Goal: Communication & Community: Answer question/provide support

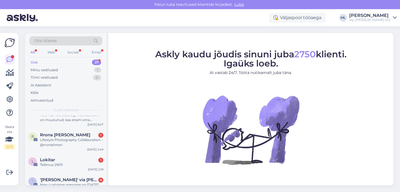
scroll to position [85, 0]
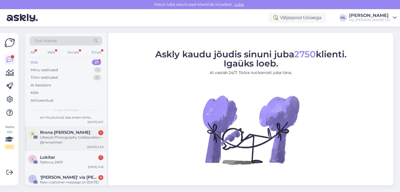
click at [60, 142] on div "Lifestyle Photography Collaboration – @rronatimeri" at bounding box center [71, 140] width 63 height 10
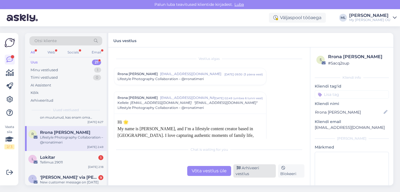
click at [250, 172] on div "Arhiveeri vestlus" at bounding box center [254, 171] width 42 height 13
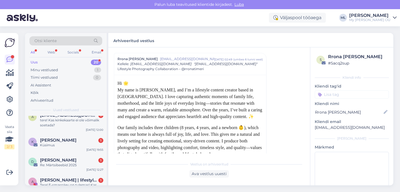
scroll to position [359, 0]
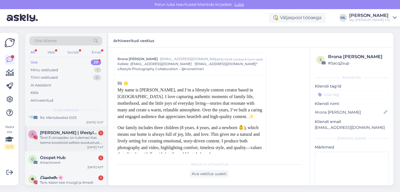
click at [78, 136] on div "Tere! E-smaspäev on tulemas! Kas teeme koostööd selliste soodustuste raames? 😊" at bounding box center [71, 140] width 63 height 10
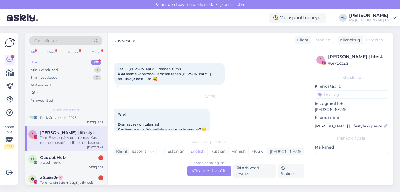
scroll to position [1020, 0]
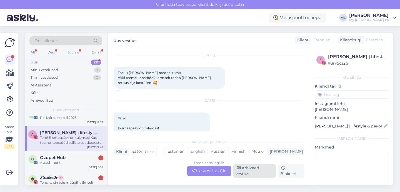
click at [241, 170] on div "Arhiveeri vestlus" at bounding box center [254, 171] width 42 height 13
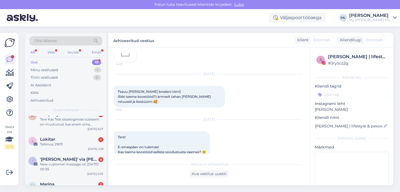
scroll to position [77, 0]
click at [55, 167] on div "New customer message on [DATE] 00:35" at bounding box center [71, 168] width 63 height 10
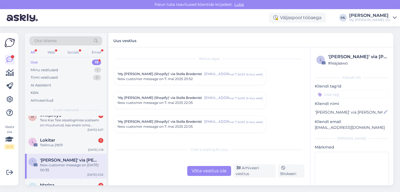
scroll to position [2353, 0]
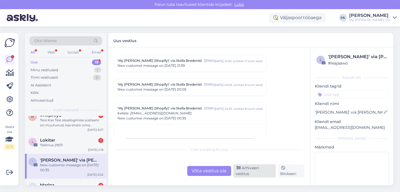
click at [234, 175] on div "Arhiveeri vestlus" at bounding box center [254, 171] width 42 height 13
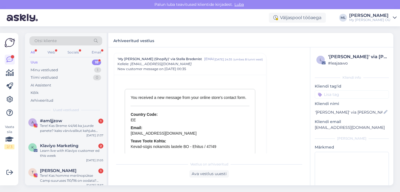
scroll to position [161, 0]
click at [69, 149] on div "Learn live with Klaviyo customer ed this week" at bounding box center [71, 154] width 63 height 10
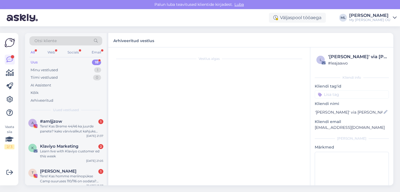
scroll to position [562, 0]
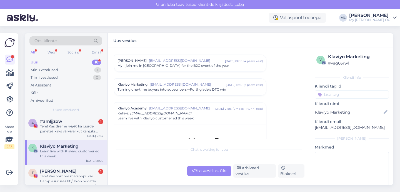
click at [255, 167] on div "Chat is waiting for you Võta vestlus üle Arhiveeri vestlus Blokeeri" at bounding box center [209, 161] width 190 height 34
click at [250, 172] on div "Arhiveeri vestlus" at bounding box center [254, 171] width 42 height 13
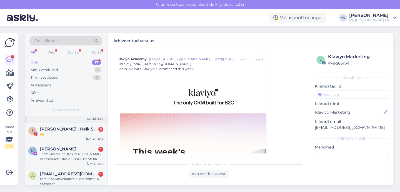
scroll to position [203, 0]
click at [57, 131] on span "[PERSON_NAME] | Helk Stuudio" at bounding box center [69, 129] width 58 height 5
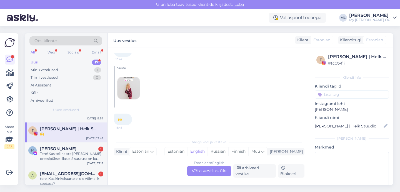
scroll to position [6074, 0]
click at [214, 175] on div "Estonian to English Võta vestlus üle" at bounding box center [209, 171] width 44 height 10
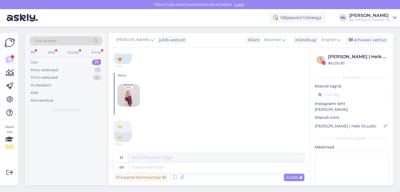
scroll to position [0, 0]
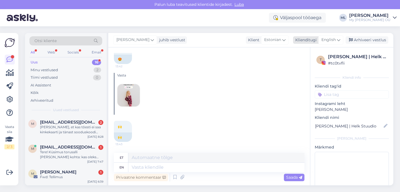
click at [328, 40] on span "English" at bounding box center [328, 40] width 14 height 6
type input "est"
click at [305, 65] on link "Estonian" at bounding box center [318, 64] width 61 height 9
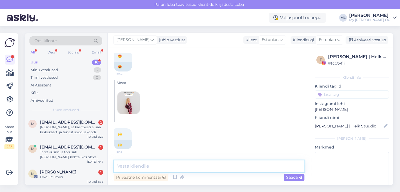
click at [143, 167] on textarea at bounding box center [209, 167] width 190 height 12
type textarea "🥰"
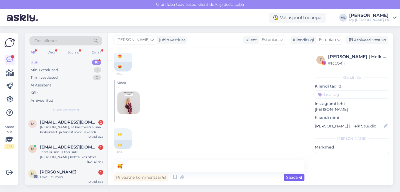
click at [289, 177] on span "Saada" at bounding box center [294, 177] width 16 height 5
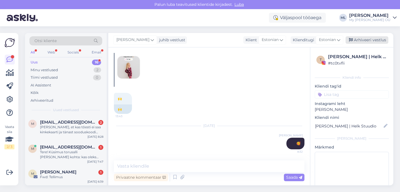
click at [352, 40] on icon at bounding box center [351, 40] width 4 height 4
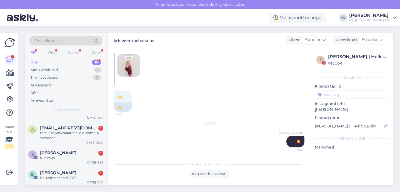
scroll to position [295, 0]
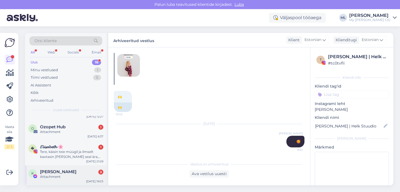
click at [51, 168] on div "K [PERSON_NAME] 3 Attachment [DATE] 19:03" at bounding box center [66, 176] width 82 height 20
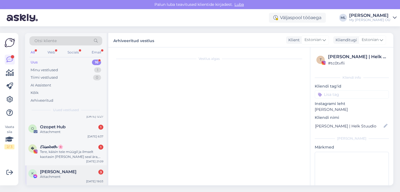
scroll to position [428, 0]
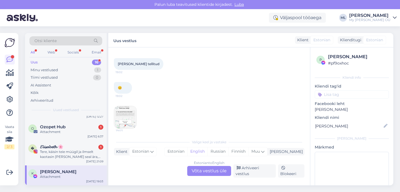
click at [125, 112] on img at bounding box center [125, 117] width 22 height 22
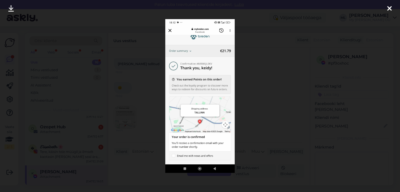
click at [386, 6] on div at bounding box center [389, 8] width 11 height 17
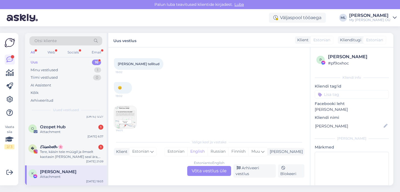
click at [200, 175] on div "Estonian to English Võta vestlus üle" at bounding box center [209, 171] width 44 height 10
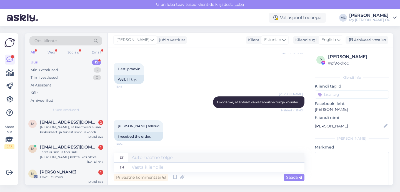
scroll to position [443, 0]
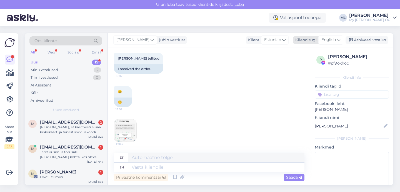
click at [333, 40] on span "English" at bounding box center [328, 40] width 14 height 6
click at [298, 63] on link "Estonian" at bounding box center [318, 64] width 61 height 9
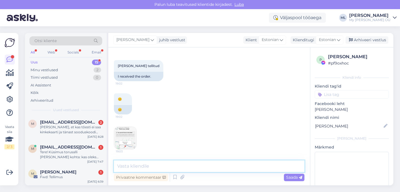
click at [177, 170] on textarea at bounding box center [209, 167] width 190 height 12
type textarea "T"
type textarea "V"
click at [162, 168] on textarea "[PERSON_NAME], aitäh" at bounding box center [209, 167] width 190 height 12
type textarea "[PERSON_NAME], aitäh 🥰"
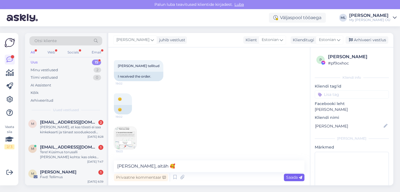
click at [298, 177] on span "Saada" at bounding box center [294, 177] width 16 height 5
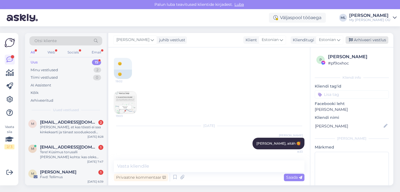
click at [356, 40] on div "Arhiveeri vestlus" at bounding box center [366, 39] width 43 height 7
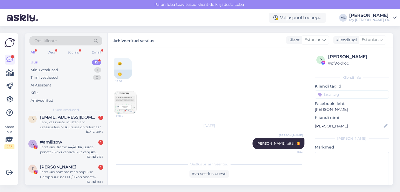
scroll to position [275, 0]
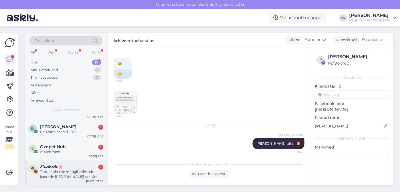
click at [53, 175] on div "Tere, käisin teie müügil ja ilmselt kaotasin [PERSON_NAME] seal ära, avastasin …" at bounding box center [71, 175] width 63 height 10
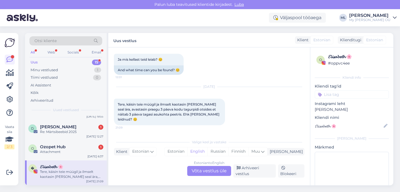
scroll to position [70, 0]
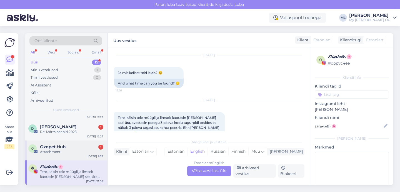
click at [69, 147] on div "Ozopet Hub 1" at bounding box center [71, 147] width 63 height 5
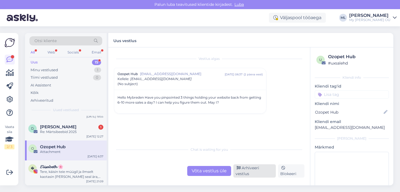
click at [251, 173] on div "Arhiveeri vestlus" at bounding box center [254, 171] width 42 height 13
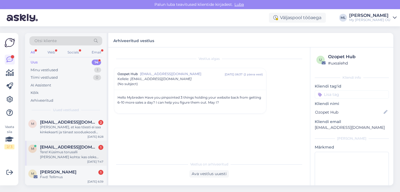
scroll to position [255, 0]
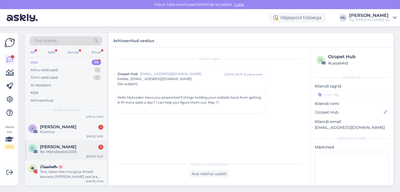
click at [54, 152] on div "Re: Märtsibeebid 2025" at bounding box center [71, 152] width 63 height 5
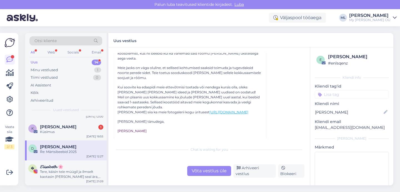
click at [207, 173] on div "Võta vestlus üle" at bounding box center [209, 171] width 44 height 10
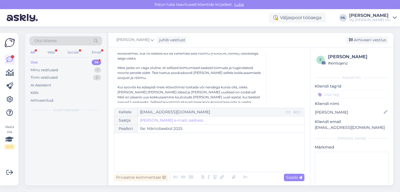
scroll to position [0, 0]
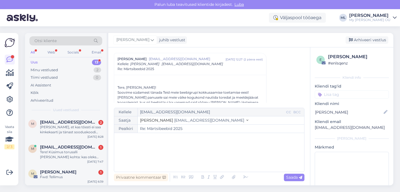
click at [180, 121] on span "[EMAIL_ADDRESS][DOMAIN_NAME]" at bounding box center [209, 120] width 70 height 5
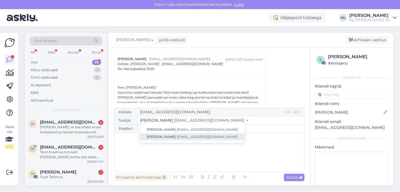
click at [177, 136] on span "[EMAIL_ADDRESS][DOMAIN_NAME]" at bounding box center [207, 137] width 61 height 4
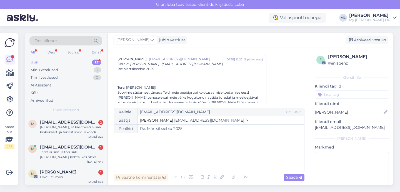
click at [155, 151] on div "﻿" at bounding box center [209, 152] width 184 height 33
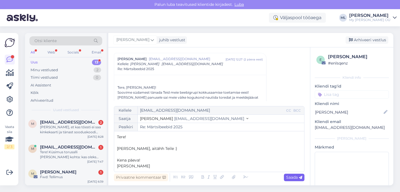
click at [286, 179] on span "Saada" at bounding box center [294, 177] width 16 height 5
type input "Re: Re: Märtsibeebid 2025"
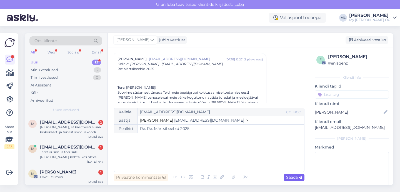
scroll to position [397, 0]
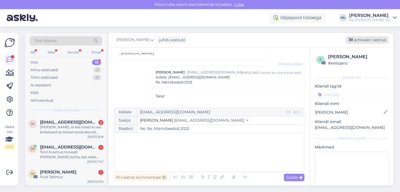
click at [360, 39] on div "Arhiveeri vestlus" at bounding box center [366, 39] width 43 height 7
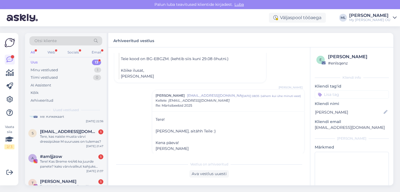
scroll to position [235, 0]
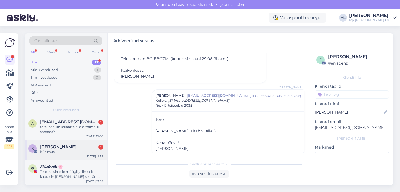
click at [59, 153] on div "Küsimus" at bounding box center [71, 152] width 63 height 5
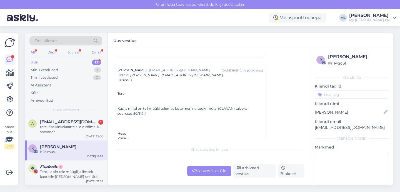
scroll to position [81, 0]
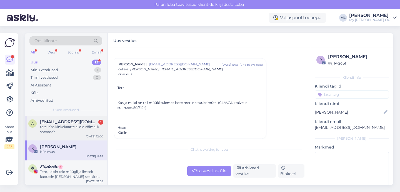
click at [70, 133] on div "tere! Kas kinkekaarte ei ole võimalik soetada?" at bounding box center [71, 130] width 63 height 10
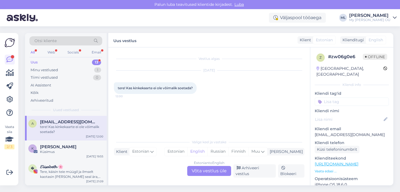
click at [213, 173] on div "Estonian to English Võta vestlus üle" at bounding box center [209, 171] width 44 height 10
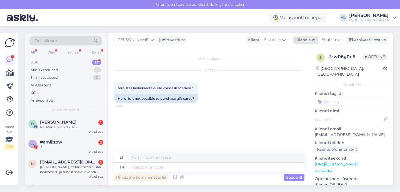
click at [339, 38] on icon at bounding box center [338, 40] width 3 height 6
type input "est"
click at [303, 65] on link "Estonian" at bounding box center [318, 64] width 61 height 9
click at [150, 167] on textarea at bounding box center [209, 167] width 190 height 12
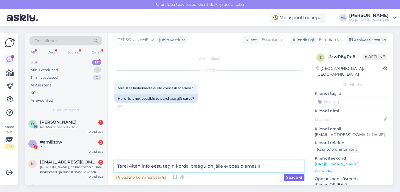
type textarea "Tere! Aitäh info eest, tegin korda, praegu on jälle e-poes olemas :)"
click at [293, 179] on span "Saada" at bounding box center [294, 177] width 16 height 5
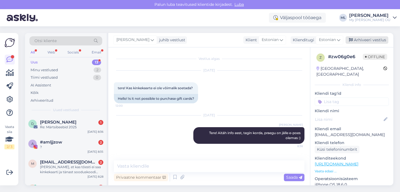
click at [358, 38] on div "Arhiveeri vestlus" at bounding box center [366, 39] width 43 height 7
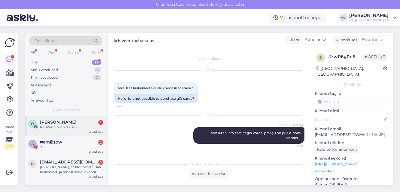
click at [53, 130] on div "[PERSON_NAME] 1 Re: Märtsibeebid [DATE] 8:36" at bounding box center [66, 126] width 82 height 20
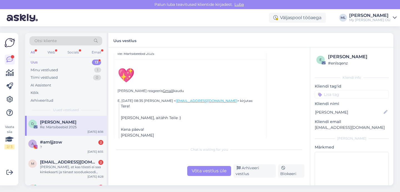
scroll to position [272, 0]
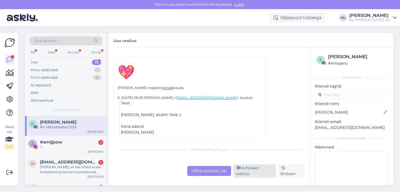
click at [262, 176] on div "Arhiveeri vestlus" at bounding box center [254, 171] width 42 height 13
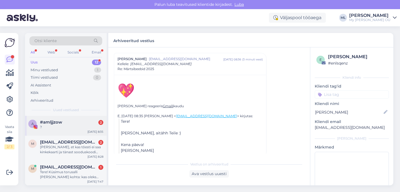
click at [53, 129] on div "?" at bounding box center [71, 127] width 63 height 5
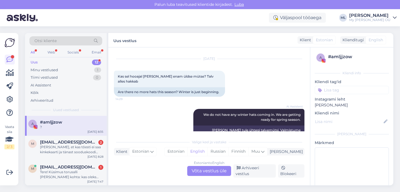
scroll to position [422, 0]
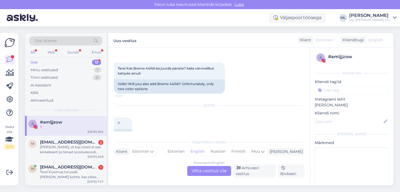
click at [203, 174] on div "Estonian to English Võta vestlus üle" at bounding box center [209, 171] width 44 height 10
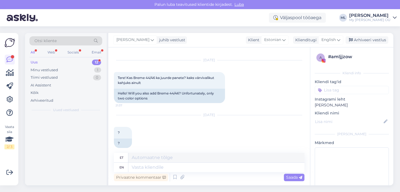
scroll to position [418, 0]
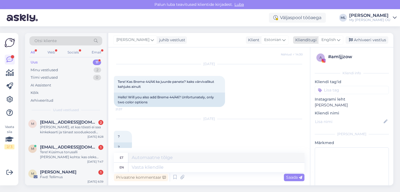
click at [337, 40] on icon at bounding box center [338, 40] width 3 height 6
type input "est"
click at [311, 64] on link "Estonian" at bounding box center [318, 64] width 61 height 9
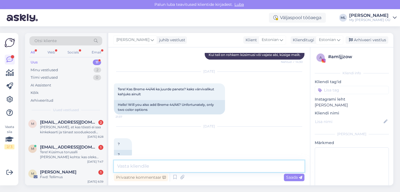
click at [145, 163] on textarea at bounding box center [209, 167] width 190 height 12
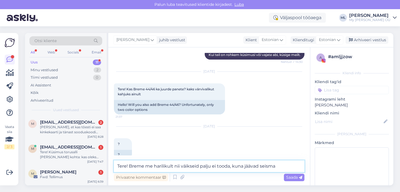
click at [144, 165] on textarea "Tere! Breme me harilikult nii väikseid palju ei tooda, kuna jäävad seisma" at bounding box center [209, 167] width 190 height 12
click at [276, 168] on textarea "Tere! Breme me harilikult nii väikseid palju ei tooda, kuna jäävad seisma" at bounding box center [209, 167] width 190 height 12
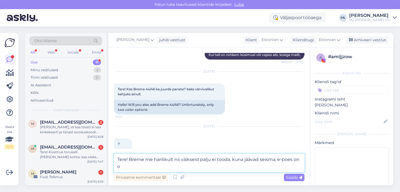
scroll to position [417, 0]
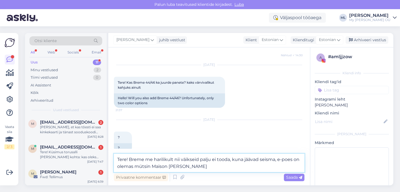
click at [150, 167] on textarea "Tere! Breme me harilikult nii väikseid palju ei tooda, kuna jäävad seisma, e-po…" at bounding box center [209, 163] width 190 height 18
click at [206, 169] on textarea "Tere! Breme me harilikult nii väikseid palju ei tooda, kuna jäävad seisma, e-po…" at bounding box center [209, 163] width 190 height 18
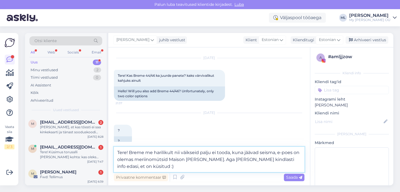
click at [275, 153] on textarea "Tere! Breme me harilikult nii väikseid palju ei tooda, kuna jäävad seisma, e-po…" at bounding box center [209, 159] width 190 height 25
click at [189, 167] on textarea "Tere! Breme me harilikult nii väikseid palju ei tooda, kuna nii väikseid ei ost…" at bounding box center [209, 159] width 190 height 25
click at [266, 160] on textarea "Tere! Breme me harilikult nii väikseid palju ei tooda, kuna nii väikseid ei ost…" at bounding box center [209, 159] width 190 height 25
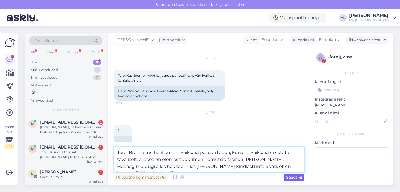
type textarea "Tere! Breme me harilikult nii väikseid palju ei tooda, kuna nii väikseid ei ost…"
click at [294, 178] on span "Saada" at bounding box center [294, 177] width 16 height 5
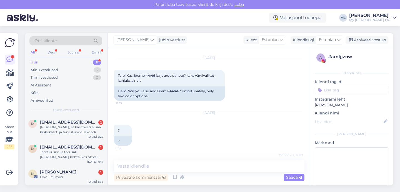
scroll to position [454, 0]
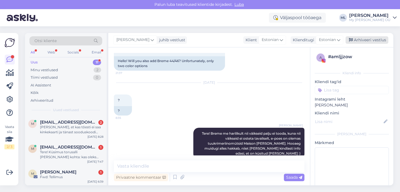
click at [367, 38] on div "Arhiveeri vestlus" at bounding box center [366, 39] width 43 height 7
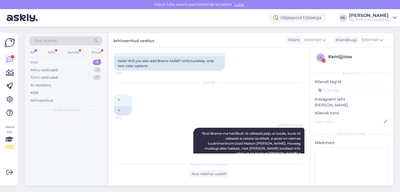
scroll to position [456, 0]
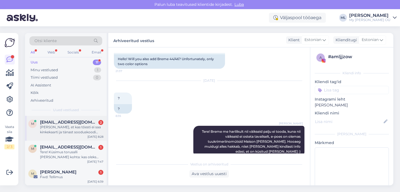
click at [59, 134] on div "[PERSON_NAME], et kas tõesti ei saa kinkekaarti ja tänast sooduskoodi koos kasu…" at bounding box center [71, 130] width 63 height 10
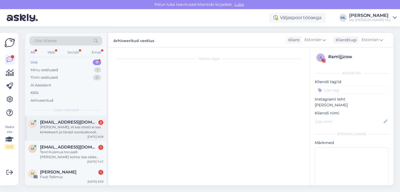
scroll to position [0, 0]
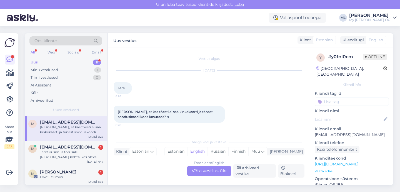
click at [204, 172] on div "Estonian to English Võta vestlus üle" at bounding box center [209, 171] width 44 height 10
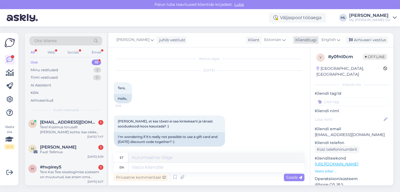
click at [337, 40] on icon at bounding box center [338, 40] width 3 height 6
click at [311, 64] on link "Estonian" at bounding box center [318, 64] width 61 height 9
click at [142, 166] on textarea at bounding box center [209, 167] width 190 height 12
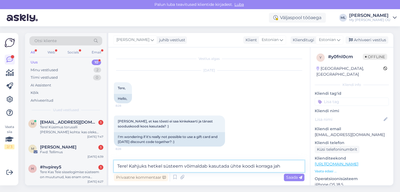
click at [148, 168] on textarea "Tere! Kahjuks hetkel süsteem võimaldab kasutada ühte koodi korraga jah" at bounding box center [209, 167] width 190 height 12
click at [267, 165] on textarea "Tere! Hetkel süsteem võimaldab kasutada ühte koodi korraga jah" at bounding box center [209, 167] width 190 height 12
type textarea "Tere! Hetkel süsteem võimaldab kasutada ühte koodi korraga kahjuks jah"
click at [185, 88] on div "[DATE] Tere, 8:28 Hello," at bounding box center [209, 87] width 190 height 45
click at [292, 180] on div "Saada" at bounding box center [294, 177] width 21 height 7
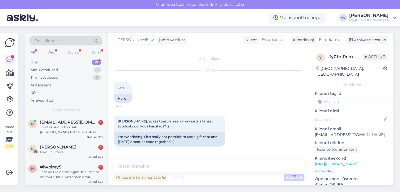
scroll to position [26, 0]
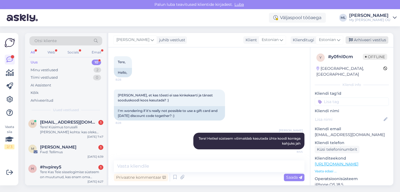
click at [364, 39] on div "Arhiveeri vestlus" at bounding box center [366, 39] width 43 height 7
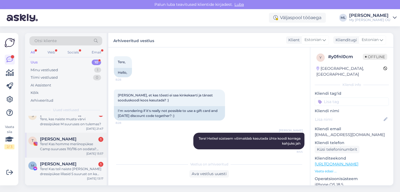
scroll to position [160, 0]
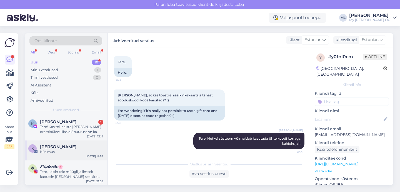
click at [48, 152] on div "Küsimus" at bounding box center [71, 152] width 63 height 5
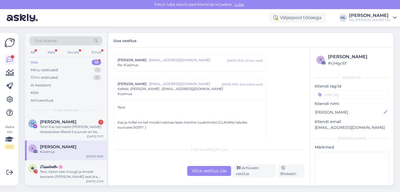
scroll to position [63, 0]
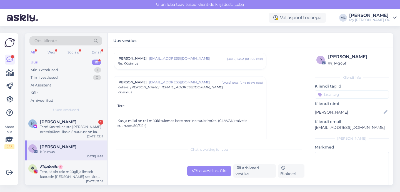
click at [79, 150] on div "Küsimus" at bounding box center [71, 152] width 63 height 5
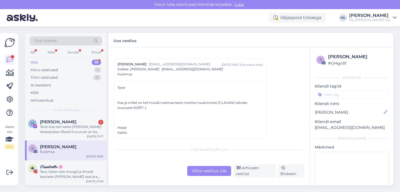
click at [208, 179] on div "Vestlus algas [PERSON_NAME] [EMAIL_ADDRESS][DOMAIN_NAME] [DATE] 17:52 ( 10 kuu …" at bounding box center [209, 116] width 202 height 138
click at [207, 174] on div "Võta vestlus üle" at bounding box center [209, 171] width 44 height 10
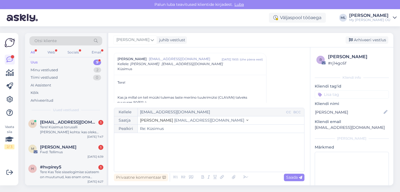
click at [173, 123] on button "Stella [EMAIL_ADDRESS][DOMAIN_NAME]" at bounding box center [194, 121] width 108 height 6
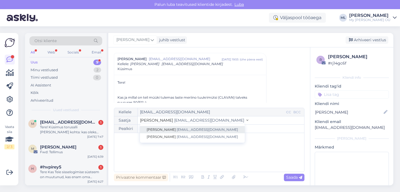
click at [169, 132] on link "Stella [EMAIL_ADDRESS][DOMAIN_NAME]" at bounding box center [192, 129] width 105 height 7
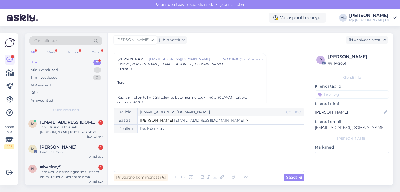
click at [174, 119] on span "[EMAIL_ADDRESS][DOMAIN_NAME]" at bounding box center [209, 120] width 70 height 5
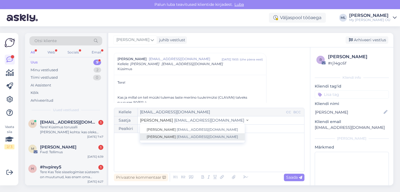
click at [177, 137] on span "[EMAIL_ADDRESS][DOMAIN_NAME]" at bounding box center [207, 137] width 61 height 4
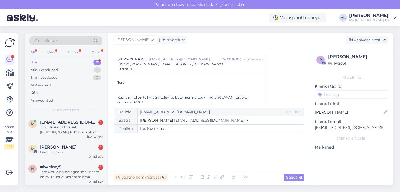
click at [146, 139] on p "﻿" at bounding box center [209, 139] width 184 height 6
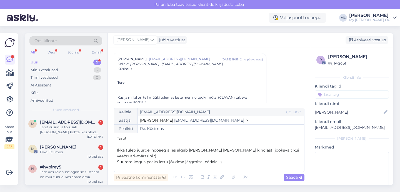
click at [146, 160] on span "Suurem kogus peaks lattu jõudma järgmisel nädalal :)" at bounding box center [169, 162] width 105 height 5
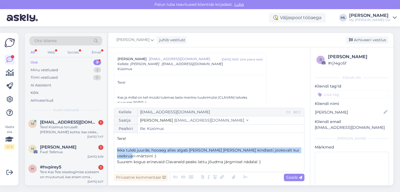
drag, startPoint x: 298, startPoint y: 152, endPoint x: 113, endPoint y: 148, distance: 185.2
click at [113, 148] on div "Vestlus algas [PERSON_NAME] [EMAIL_ADDRESS][DOMAIN_NAME] [DATE] 17:52 ( 10 kuu …" at bounding box center [209, 116] width 202 height 138
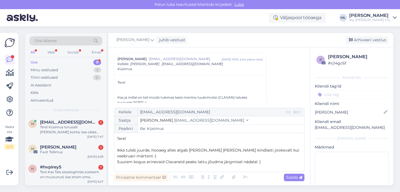
click at [170, 147] on p "﻿" at bounding box center [209, 145] width 184 height 6
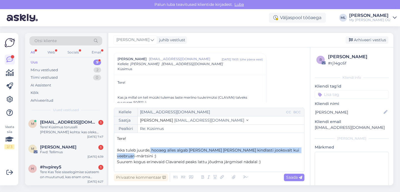
drag, startPoint x: 301, startPoint y: 151, endPoint x: 150, endPoint y: 151, distance: 150.2
click at [150, 151] on p "Ikka tuleb juurde, hooaeg alles algab [PERSON_NAME] [PERSON_NAME] kindlasti joo…" at bounding box center [209, 154] width 184 height 12
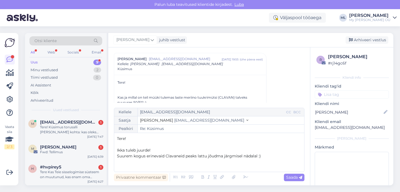
click at [119, 146] on p "﻿" at bounding box center [209, 145] width 184 height 6
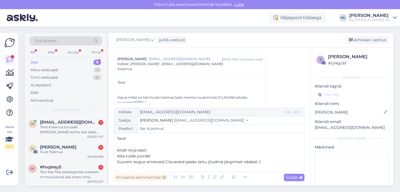
click at [266, 163] on p "Suurem kogus erinevaid Clavaneid peaks lattu jõudma järgmisel nädalal :)" at bounding box center [209, 162] width 184 height 6
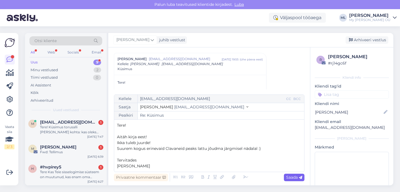
click at [292, 178] on span "Saada" at bounding box center [294, 177] width 16 height 5
type input "Re: Re: Küsimus"
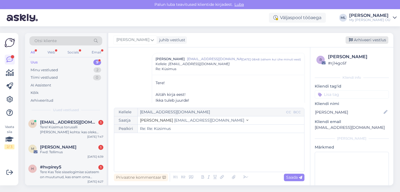
click at [354, 39] on div "Arhiveeri vestlus" at bounding box center [366, 39] width 43 height 7
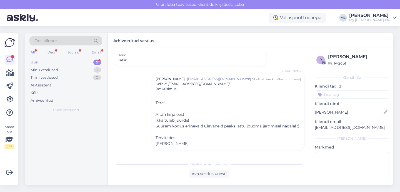
scroll to position [154, 0]
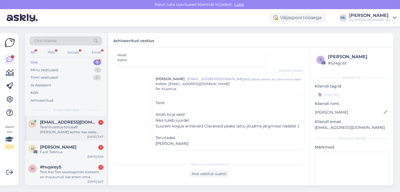
click at [59, 128] on div "Tere! Küsimus torusalli [PERSON_NAME] kohta: kas oleks võimalik saada mõõdud (p…" at bounding box center [71, 130] width 63 height 10
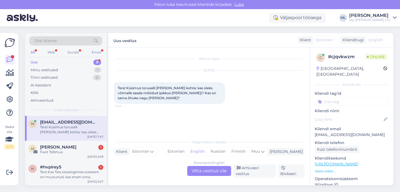
click at [216, 173] on div "Estonian to English Võta vestlus üle" at bounding box center [209, 171] width 44 height 10
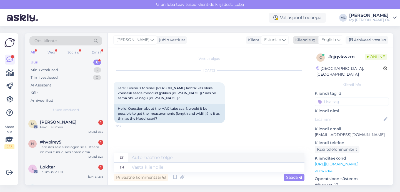
click at [333, 37] on span "English" at bounding box center [328, 40] width 14 height 6
type input "est"
click at [304, 64] on link "Estonian" at bounding box center [318, 64] width 61 height 9
click at [125, 169] on textarea at bounding box center [209, 167] width 190 height 12
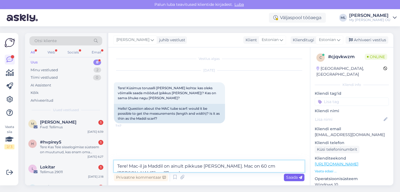
type textarea "Tere! Mac-il ja Maddil on ainult pikkuse [PERSON_NAME]. Mac on 60 cm [PERSON_NA…"
click at [292, 180] on span "Saada" at bounding box center [294, 177] width 16 height 5
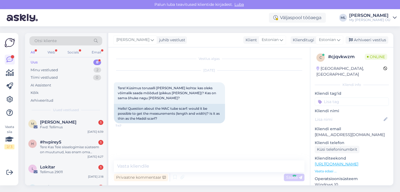
scroll to position [3, 0]
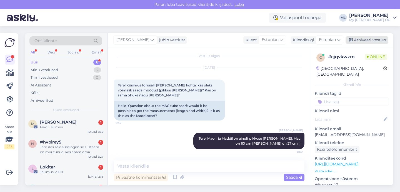
click at [374, 41] on div "Arhiveeri vestlus" at bounding box center [366, 39] width 43 height 7
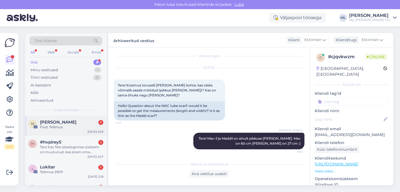
click at [71, 122] on div "[PERSON_NAME] 1" at bounding box center [71, 122] width 63 height 5
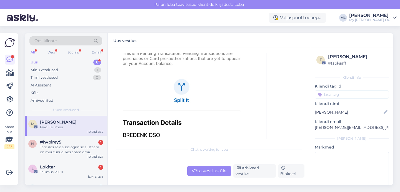
scroll to position [231, 0]
click at [214, 172] on div "Võta vestlus üle" at bounding box center [209, 171] width 44 height 10
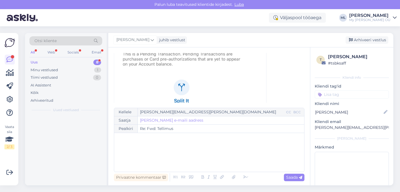
scroll to position [15, 0]
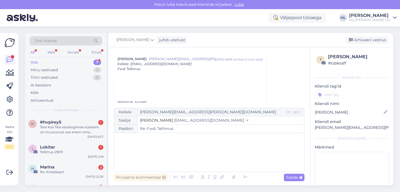
click at [149, 123] on button "Stella [EMAIL_ADDRESS][DOMAIN_NAME]" at bounding box center [194, 121] width 108 height 6
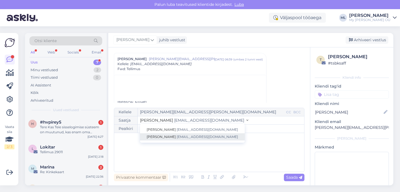
click at [148, 137] on span "[PERSON_NAME]" at bounding box center [161, 137] width 29 height 4
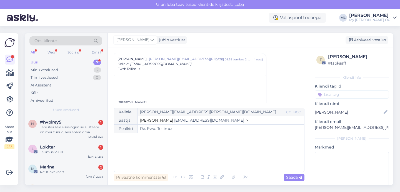
click at [151, 147] on div "﻿" at bounding box center [209, 152] width 184 height 33
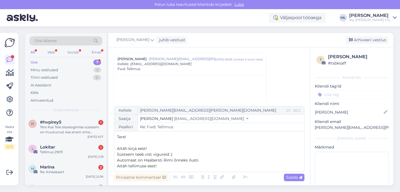
click at [164, 166] on p "Aitäh tellimuse eest!" at bounding box center [209, 166] width 184 height 6
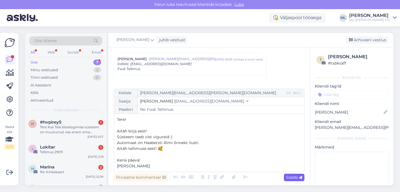
click at [293, 175] on div "Saada" at bounding box center [294, 177] width 21 height 7
type input "Re: Re: Fwd: Tellimus"
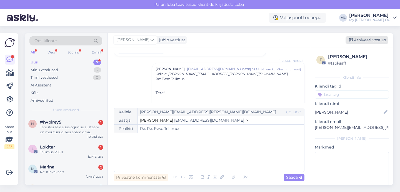
click at [356, 42] on div "Arhiveeri vestlus" at bounding box center [366, 39] width 43 height 7
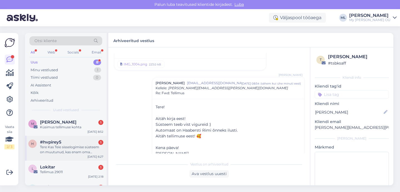
scroll to position [115, 0]
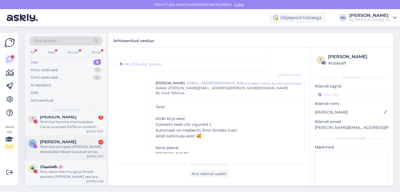
click at [64, 153] on div "Tere! Kas teil naiste [PERSON_NAME] dressipükse lillasid S suurust on ka tulema…" at bounding box center [71, 150] width 63 height 10
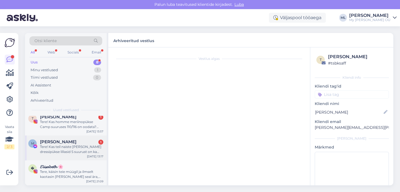
scroll to position [0, 0]
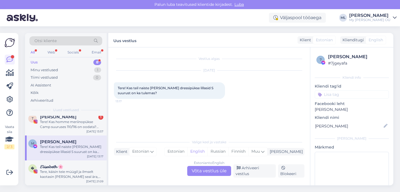
click at [212, 174] on div "Estonian to English Võta vestlus üle" at bounding box center [209, 171] width 44 height 10
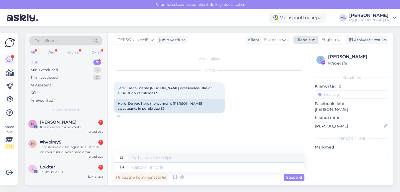
click at [329, 41] on span "English" at bounding box center [328, 40] width 14 height 6
type input "est"
click at [296, 66] on link "Estonian" at bounding box center [318, 64] width 61 height 9
click at [153, 168] on textarea at bounding box center [209, 167] width 190 height 12
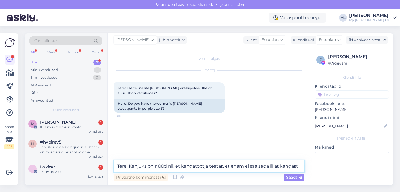
click at [257, 168] on textarea "Tere! Kahjuks on nüüd nii, et kangatootja teatas, et enam ei saa seda lillat ka…" at bounding box center [209, 167] width 190 height 12
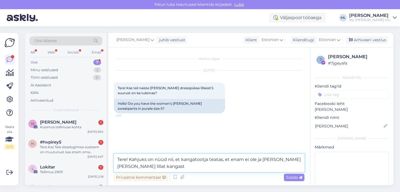
click at [154, 165] on textarea "Tere! Kahjuks on nüüd nii, et kangatootja teatas, et enam ei ole ja [PERSON_NAM…" at bounding box center [209, 163] width 190 height 18
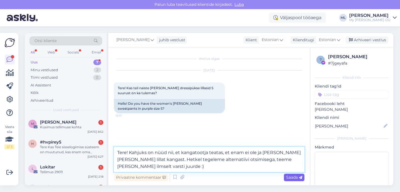
type textarea "Tere! Kahjuks on nüüd nii, et kangatootja teatas, et enam ei ole ja [PERSON_NAM…"
click at [296, 178] on span "Saada" at bounding box center [294, 177] width 16 height 5
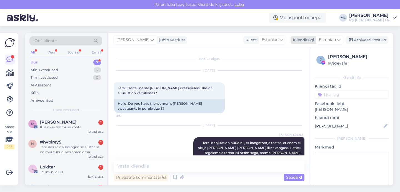
scroll to position [9, 0]
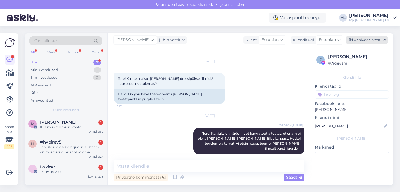
click at [359, 41] on div "Arhiveeri vestlus" at bounding box center [366, 39] width 43 height 7
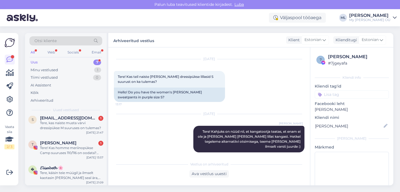
scroll to position [90, 0]
click at [65, 148] on div "Tere! Kas homme meriinopükse Camp suuruses 110/116 on oodata? Pusa juba müügis,…" at bounding box center [71, 150] width 63 height 10
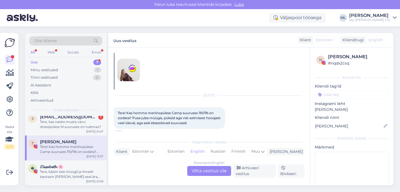
scroll to position [19, 0]
click at [204, 171] on div "Estonian to English Võta vestlus üle" at bounding box center [209, 171] width 44 height 10
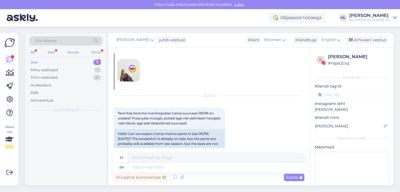
scroll to position [0, 0]
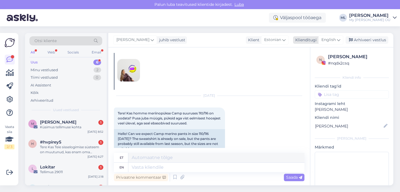
click at [337, 38] on icon at bounding box center [338, 40] width 3 height 6
click at [301, 65] on link "Estonian" at bounding box center [318, 64] width 61 height 9
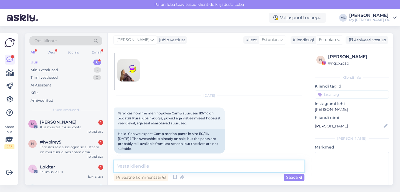
click at [121, 164] on textarea at bounding box center [209, 167] width 190 height 12
click at [182, 167] on textarea "Tere! [PERSON_NAME] Cameo peaksid uus partii tulema" at bounding box center [209, 167] width 190 height 12
click at [235, 167] on textarea "Tere! [PERSON_NAME] Cameo peaks uus partii tulema" at bounding box center [209, 167] width 190 height 12
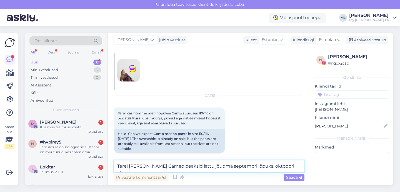
click at [254, 166] on textarea "Tere! [PERSON_NAME] Cameo peaksid lattu jõudma septembri lõpuks, oktoobri algu" at bounding box center [209, 167] width 190 height 12
click at [291, 167] on textarea "Tere! [PERSON_NAME] Cameo peaksid lattu jõudma septembri lõpuks oktoobri algu" at bounding box center [209, 167] width 190 height 12
type textarea "Tere! [PERSON_NAME] Cameo peaksid lattu jõudma septembri lõpuks :)"
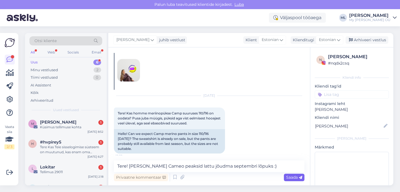
click at [299, 178] on icon at bounding box center [300, 177] width 3 height 3
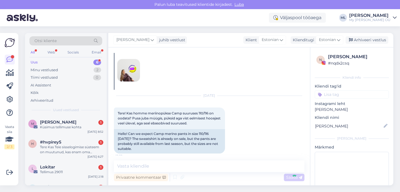
scroll to position [64, 0]
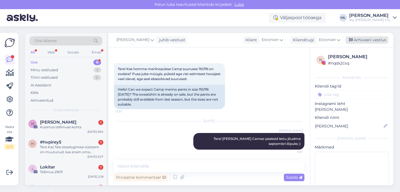
click at [355, 41] on div "Arhiveeri vestlus" at bounding box center [366, 39] width 43 height 7
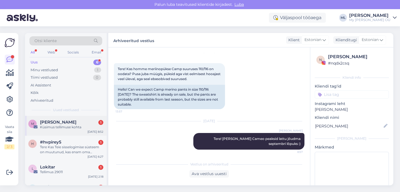
click at [48, 123] on span "[PERSON_NAME]" at bounding box center [58, 122] width 36 height 5
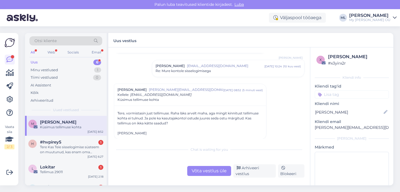
scroll to position [32, 0]
click at [147, 89] on div "[PERSON_NAME] [PERSON_NAME][EMAIL_ADDRESS][DOMAIN_NAME] [DATE] 08:52 ( 5 minuti…" at bounding box center [189, 89] width 145 height 5
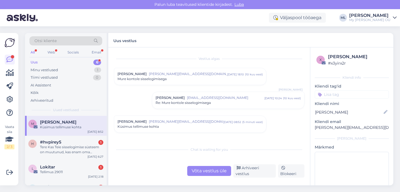
scroll to position [0, 0]
click at [147, 89] on div "Vestlus [PERSON_NAME] Kranich [EMAIL_ADDRESS][DOMAIN_NAME] [DATE] 18:10 ( 10 ku…" at bounding box center [211, 96] width 195 height 86
click at [216, 125] on div "Küsimus tellimuse kohta" at bounding box center [189, 126] width 145 height 5
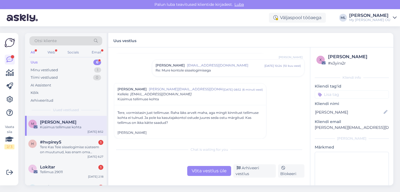
scroll to position [32, 0]
click at [195, 171] on div "Võta vestlus üle" at bounding box center [209, 171] width 44 height 10
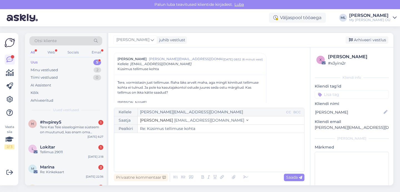
click at [174, 120] on span "[EMAIL_ADDRESS][DOMAIN_NAME]" at bounding box center [209, 120] width 70 height 5
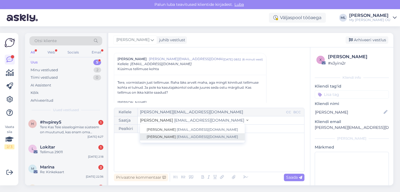
click at [153, 135] on span "[PERSON_NAME]" at bounding box center [161, 137] width 29 height 4
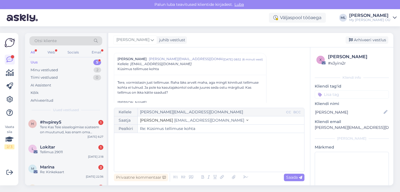
click at [133, 148] on div "﻿" at bounding box center [209, 152] width 184 height 33
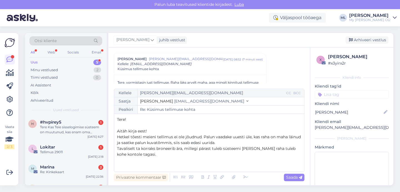
click at [230, 143] on p "Hetkel tõesti meieni tellimus ei ole jõudnud. Palun vaadake uuesti üle, kas rah…" at bounding box center [209, 140] width 184 height 12
click at [138, 154] on p "Tavaliselt ta korraks broneerib ära, millegi pärast tuleb süsteemi [PERSON_NAME…" at bounding box center [209, 152] width 184 height 12
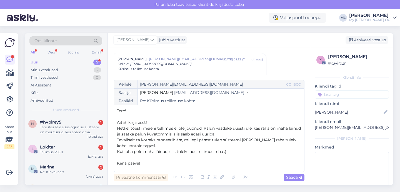
scroll to position [15, 0]
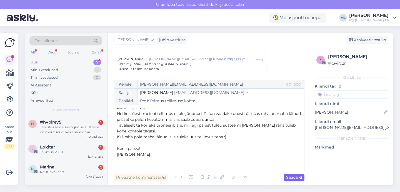
click at [286, 177] on span "Saada" at bounding box center [294, 177] width 16 height 5
type input "Re: Re: Küsimus tellimuse kohta"
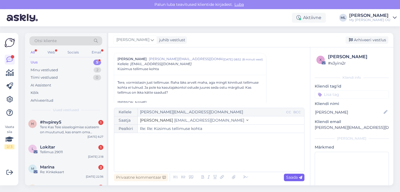
scroll to position [0, 0]
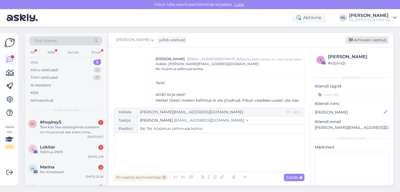
click at [360, 41] on div "Arhiveeri vestlus" at bounding box center [366, 39] width 43 height 7
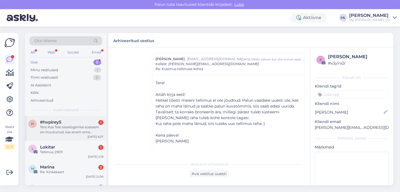
click at [73, 127] on div "Tere Kas Teie sisselogimise süsteem on muutunud, kas enam oma parooliga ei saa?…" at bounding box center [71, 130] width 63 height 10
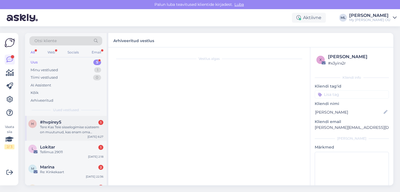
scroll to position [343, 0]
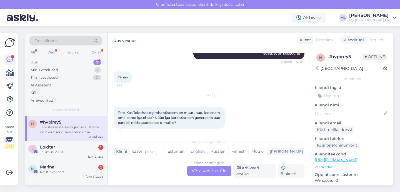
click at [204, 173] on div "Estonian to English Võta vestlus üle" at bounding box center [209, 171] width 44 height 10
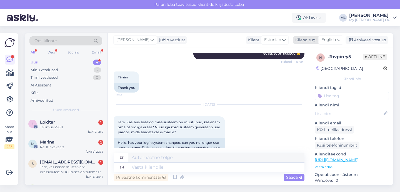
click at [339, 41] on icon at bounding box center [338, 40] width 3 height 6
type input "est"
click at [307, 66] on link "Estonian" at bounding box center [318, 64] width 61 height 9
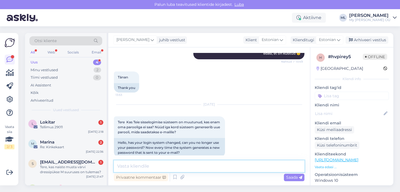
click at [138, 165] on textarea at bounding box center [209, 167] width 190 height 12
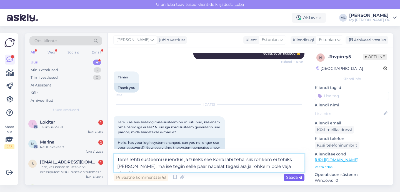
type textarea "Tere! Tehti süsteemi uuendus ja tuleks see korra läbi teha, siis rohkem ei tohi…"
click at [296, 178] on span "Saada" at bounding box center [294, 177] width 16 height 5
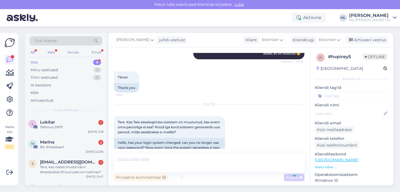
scroll to position [385, 0]
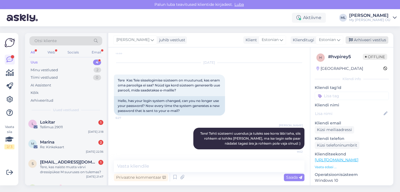
click at [369, 39] on div "Arhiveeri vestlus" at bounding box center [366, 39] width 43 height 7
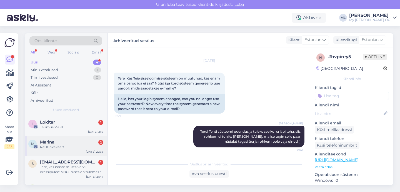
click at [66, 147] on div "Re: Kinkekaart" at bounding box center [71, 147] width 63 height 5
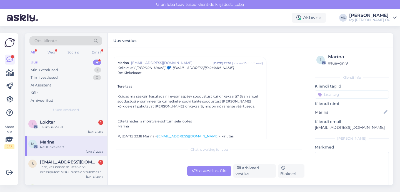
scroll to position [63, 0]
click at [209, 174] on div "Võta vestlus üle" at bounding box center [209, 171] width 44 height 10
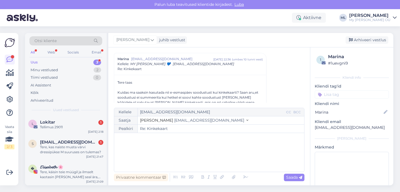
click at [191, 119] on span "[EMAIL_ADDRESS][DOMAIN_NAME]" at bounding box center [209, 120] width 70 height 5
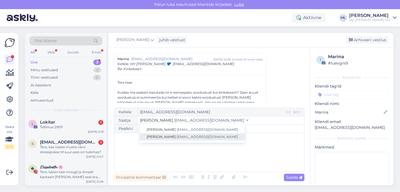
click at [177, 139] on span "[EMAIL_ADDRESS][DOMAIN_NAME]" at bounding box center [207, 137] width 61 height 4
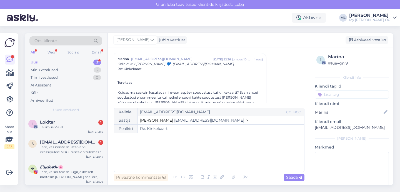
click at [147, 145] on div "﻿" at bounding box center [209, 152] width 184 height 33
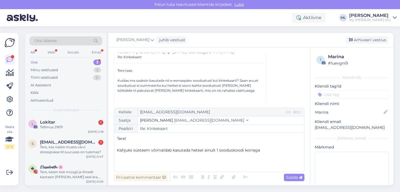
scroll to position [76, 0]
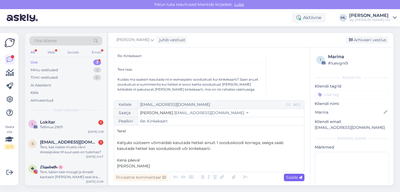
click at [294, 180] on span "Saada" at bounding box center [294, 177] width 16 height 5
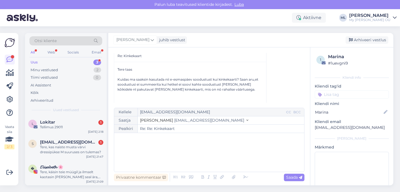
type input "Re: Re: Kinkekaart"
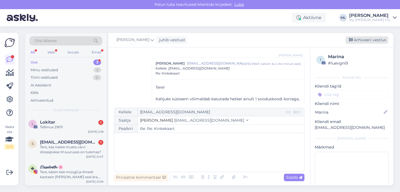
click at [364, 37] on div "Arhiveeri vestlus" at bounding box center [366, 39] width 43 height 7
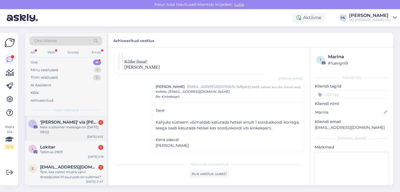
click at [72, 134] on div "New customer message on [DATE] 09:02" at bounding box center [71, 130] width 63 height 10
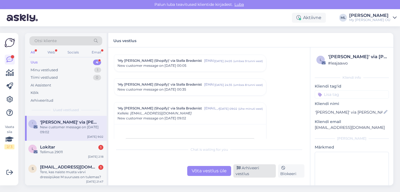
click at [246, 171] on div "Arhiveeri vestlus" at bounding box center [254, 171] width 42 height 13
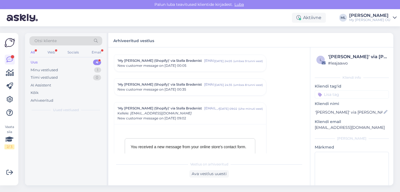
scroll to position [2402, 0]
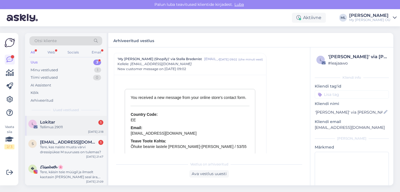
click at [82, 122] on div "Lokitar 1" at bounding box center [71, 122] width 63 height 5
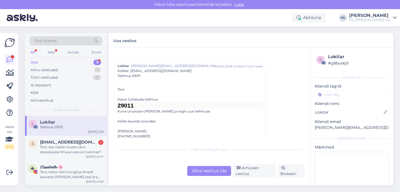
scroll to position [7, 0]
click at [127, 107] on h1 "29011" at bounding box center [189, 106] width 145 height 7
copy h1 "29011"
click at [209, 175] on div "Võta vestlus üle" at bounding box center [209, 171] width 44 height 10
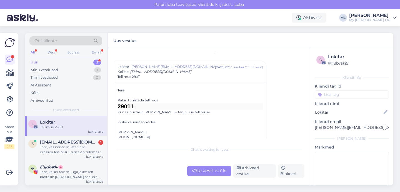
scroll to position [15, 0]
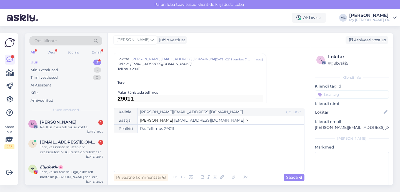
click at [174, 120] on span "[EMAIL_ADDRESS][DOMAIN_NAME]" at bounding box center [209, 120] width 70 height 5
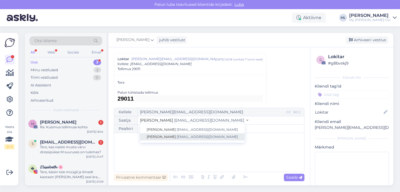
click at [177, 137] on span "[EMAIL_ADDRESS][DOMAIN_NAME]" at bounding box center [207, 137] width 61 height 4
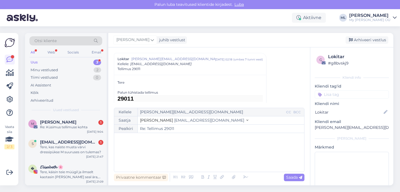
click at [148, 145] on div "﻿" at bounding box center [209, 152] width 184 height 33
click at [296, 178] on span "Saada" at bounding box center [294, 177] width 16 height 5
type input "Re: Tellimus 29011"
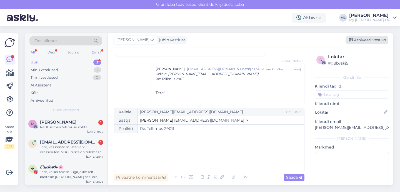
click at [361, 37] on div "Arhiveeri vestlus" at bounding box center [366, 39] width 43 height 7
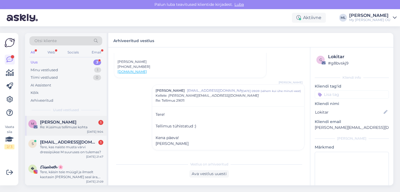
click at [86, 121] on div "[PERSON_NAME] 1" at bounding box center [71, 122] width 63 height 5
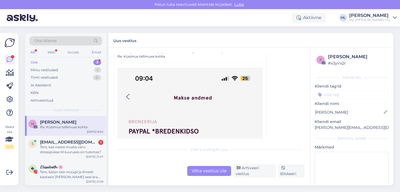
scroll to position [124, 0]
click at [53, 142] on span "[EMAIL_ADDRESS][DOMAIN_NAME]" at bounding box center [69, 142] width 58 height 5
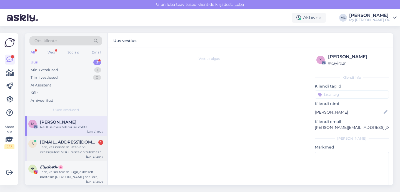
scroll to position [0, 0]
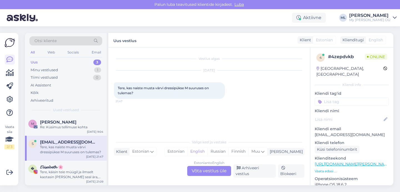
click at [196, 175] on div "Estonian to English Võta vestlus üle" at bounding box center [209, 171] width 44 height 10
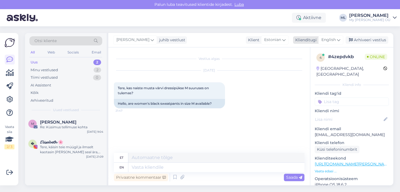
click at [328, 38] on span "English" at bounding box center [328, 40] width 14 height 6
type input "est"
click at [314, 64] on link "Estonian" at bounding box center [318, 64] width 61 height 9
click at [174, 165] on textarea at bounding box center [209, 167] width 190 height 12
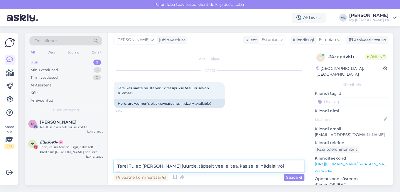
click at [208, 168] on textarea "Tere! Tuleb [PERSON_NAME] juurde, täpselt veel ei tea, kas sellel nädalal või j…" at bounding box center [209, 167] width 190 height 12
type textarea "Tere! Tuleb [PERSON_NAME] juurde, kas sellel nädalal või järgmisel :)"
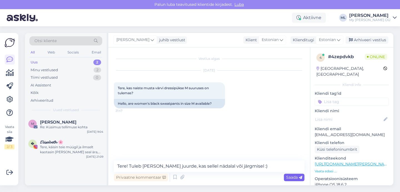
click at [288, 178] on span "Saada" at bounding box center [294, 177] width 16 height 5
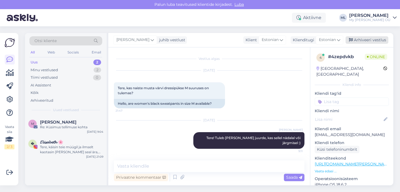
click at [363, 41] on div "Arhiveeri vestlus" at bounding box center [366, 39] width 43 height 7
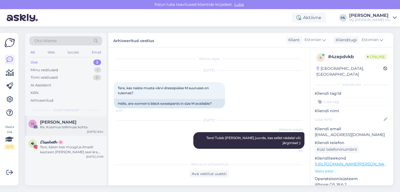
click at [50, 131] on div "M [PERSON_NAME] Re: Küsimus tellimuse kohta [DATE] 9:04" at bounding box center [66, 126] width 82 height 20
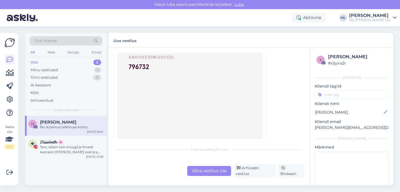
scroll to position [350, 0]
click at [62, 126] on div "Re: Küsimus tellimuse kohta" at bounding box center [71, 127] width 63 height 5
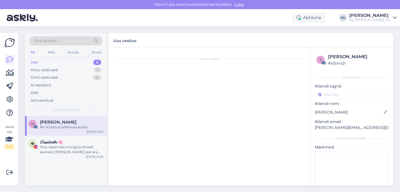
scroll to position [110, 0]
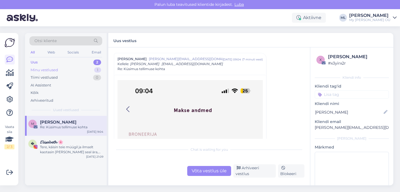
click at [74, 68] on div "Minu vestlused 1" at bounding box center [65, 70] width 73 height 8
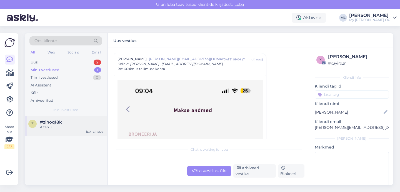
click at [42, 128] on div "Aitäh :)" at bounding box center [71, 127] width 63 height 5
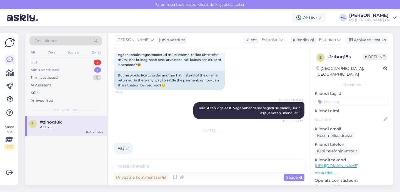
click at [32, 64] on div "Uus" at bounding box center [34, 63] width 7 height 6
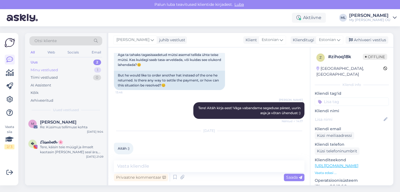
click at [36, 72] on div "Minu vestlused" at bounding box center [44, 70] width 27 height 6
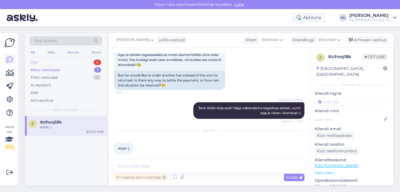
click at [34, 64] on div "Uus" at bounding box center [34, 63] width 7 height 6
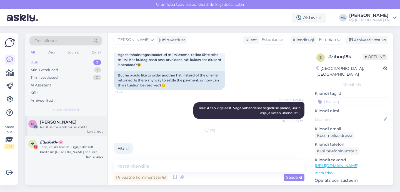
click at [36, 132] on div "M [PERSON_NAME] Re: Küsimus tellimuse kohta [DATE] 9:04" at bounding box center [66, 126] width 82 height 20
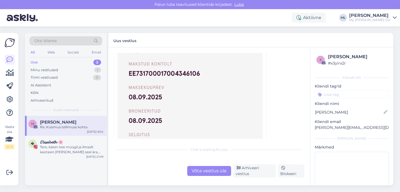
scroll to position [226, 0]
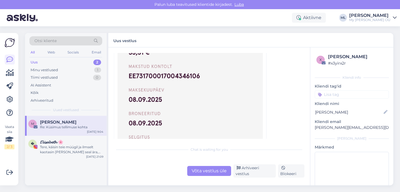
click at [214, 173] on div "Võta vestlus üle" at bounding box center [209, 171] width 44 height 10
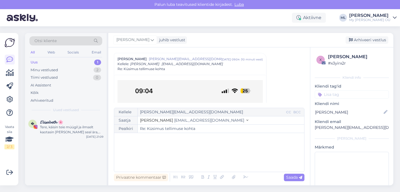
click at [174, 119] on span "[EMAIL_ADDRESS][DOMAIN_NAME]" at bounding box center [209, 120] width 70 height 5
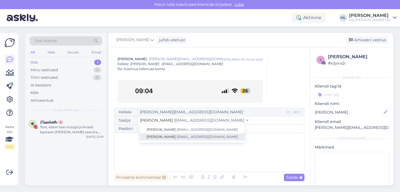
click at [177, 135] on span "[EMAIL_ADDRESS][DOMAIN_NAME]" at bounding box center [207, 137] width 61 height 4
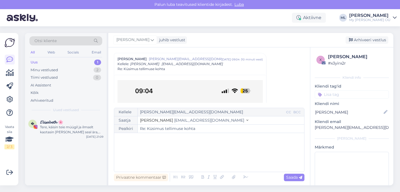
click at [137, 150] on div "﻿" at bounding box center [209, 152] width 184 height 33
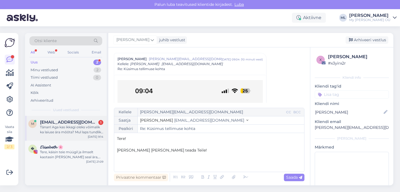
click at [69, 127] on div "Tänan! Aga kas ikkagi oleks võimalik ka laiuse ära mõõta? Mul laps tundlik liig…" at bounding box center [71, 130] width 63 height 10
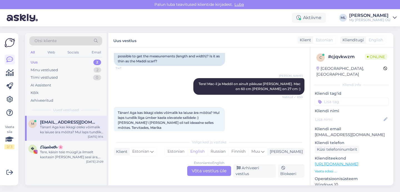
scroll to position [56, 0]
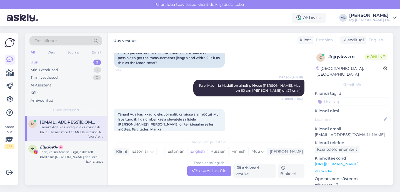
click at [202, 175] on div "Estonian to English Võta vestlus üle" at bounding box center [209, 171] width 44 height 10
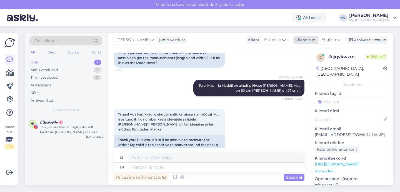
click at [332, 40] on span "English" at bounding box center [328, 40] width 14 height 6
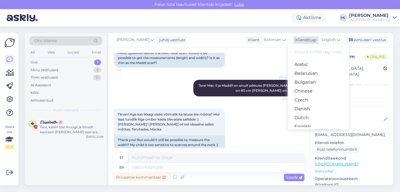
type input "t"
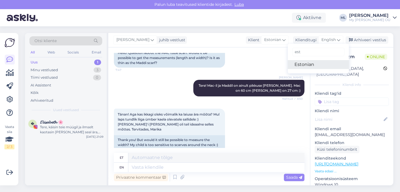
type input "est"
click at [318, 62] on link "Estonian" at bounding box center [318, 64] width 61 height 9
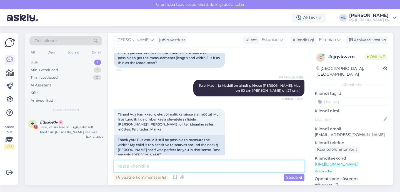
click at [138, 170] on textarea at bounding box center [209, 167] width 190 height 12
click at [257, 168] on textarea "Ikka, 23.5 cm on laius :)" at bounding box center [209, 167] width 190 height 12
type textarea "Ikka, 23.5 cm on laius :)"
click at [292, 182] on div "Privaatne kommentaar Saada" at bounding box center [209, 177] width 190 height 11
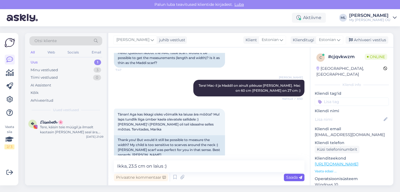
click at [293, 179] on span "Saada" at bounding box center [294, 177] width 16 height 5
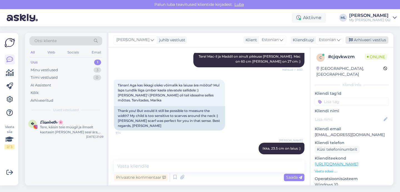
click at [360, 40] on div "Arhiveeri vestlus" at bounding box center [366, 39] width 43 height 7
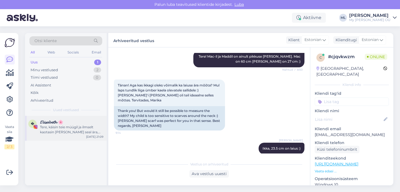
click at [80, 127] on div "Tere, käisin teie müügil ja ilmselt kaotasin [PERSON_NAME] seal ära, avastasin …" at bounding box center [71, 130] width 63 height 10
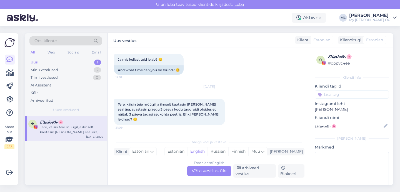
scroll to position [70, 0]
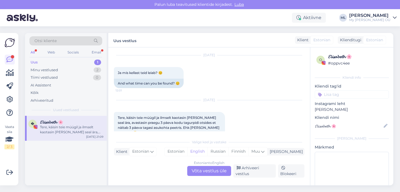
click at [34, 60] on div "Uus" at bounding box center [34, 63] width 7 height 6
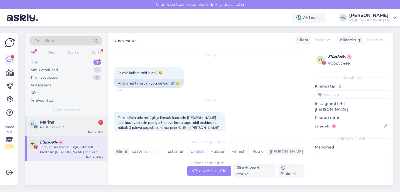
click at [47, 128] on div "Re: Kinkekaart" at bounding box center [71, 127] width 63 height 5
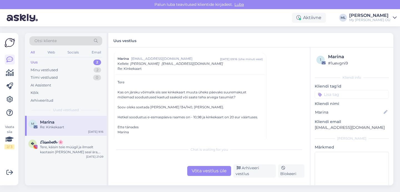
scroll to position [108, 0]
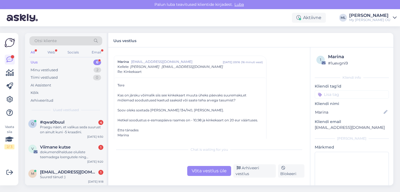
click at [59, 59] on div "Uus 6" at bounding box center [65, 63] width 73 height 8
click at [71, 154] on div "dokumendihalduse oluliste teemadega loengutele ning tööõiguse muudatuste saali-…" at bounding box center [71, 155] width 63 height 10
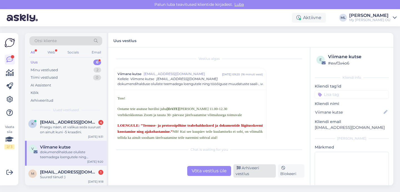
click at [243, 175] on div "Arhiveeri vestlus" at bounding box center [254, 171] width 42 height 13
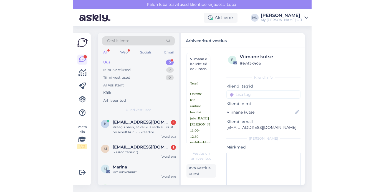
scroll to position [15, 0]
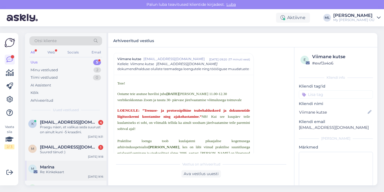
click at [54, 170] on div "Re: Kinkekaart" at bounding box center [71, 172] width 63 height 5
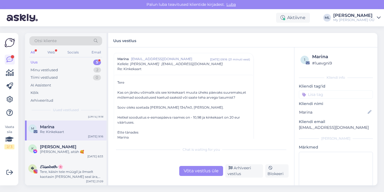
scroll to position [40, 0]
click at [54, 153] on div "[PERSON_NAME], aitäh 🥰" at bounding box center [71, 152] width 63 height 5
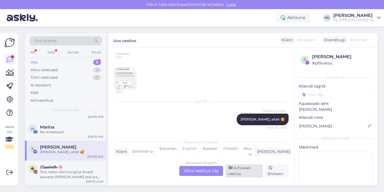
click at [246, 175] on div "Arhiveeri vestlus" at bounding box center [244, 171] width 38 height 13
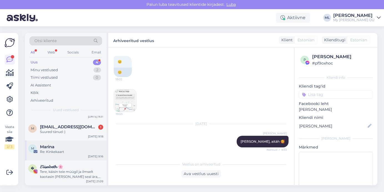
scroll to position [19, 0]
click at [57, 170] on span "𝓔𝓵𝓲𝓼𝓪𝓫𝓮𝓽𝓱 🌸" at bounding box center [51, 167] width 23 height 5
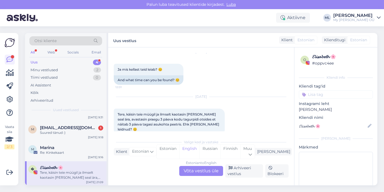
click at [193, 172] on div "Estonian to English Võta vestlus üle" at bounding box center [201, 171] width 44 height 10
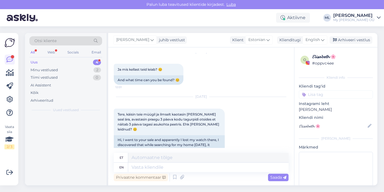
scroll to position [0, 0]
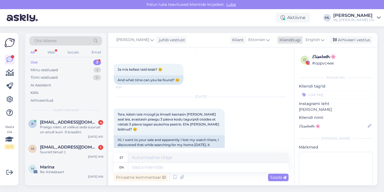
click at [313, 41] on span "English" at bounding box center [313, 40] width 14 height 6
type input "est"
click at [281, 66] on link "Estonian" at bounding box center [302, 64] width 61 height 9
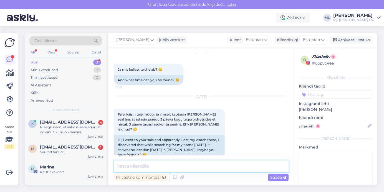
click at [126, 168] on textarea at bounding box center [201, 167] width 175 height 12
type textarea "Tere! Uurisin ja kahjuks ei ole leidnud, loodan, et leiate varsti üles!"
click at [280, 177] on span "Saada" at bounding box center [278, 177] width 16 height 5
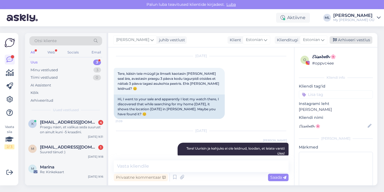
click at [344, 41] on div "Arhiveeri vestlus" at bounding box center [351, 39] width 43 height 7
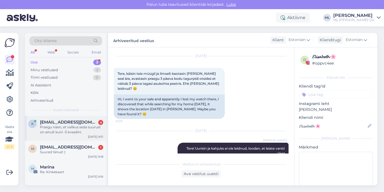
click at [54, 124] on span "[EMAIL_ADDRESS][DOMAIN_NAME]" at bounding box center [69, 122] width 58 height 5
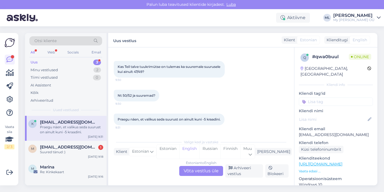
scroll to position [50, 0]
click at [205, 174] on div "Estonian to English Võta vestlus üle" at bounding box center [201, 171] width 44 height 10
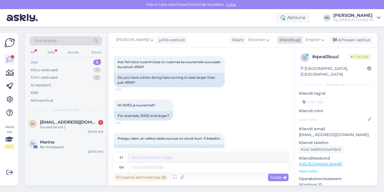
click at [321, 40] on icon at bounding box center [322, 40] width 3 height 6
click at [295, 61] on link "Estonian" at bounding box center [302, 64] width 61 height 9
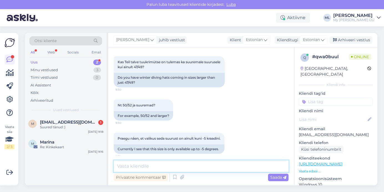
click at [148, 165] on textarea at bounding box center [201, 167] width 175 height 12
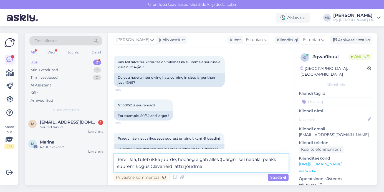
click at [220, 161] on textarea "Tere! Jaa, tuleb ikka juurde, hooaeg algab alles :) Järgmisel nädalal peaks suu…" at bounding box center [201, 163] width 175 height 18
type textarea "Tere! Jaa, tuleb ikka juurde :) Järgmisel nädalal peaks suurem kogus [GEOGRAPHI…"
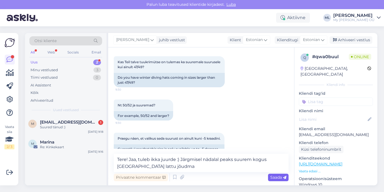
click at [282, 174] on div "Saada" at bounding box center [278, 177] width 21 height 7
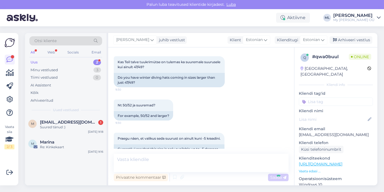
scroll to position [98, 0]
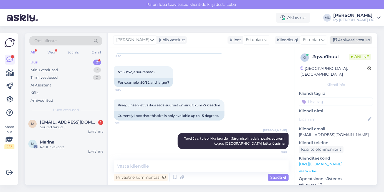
click at [344, 40] on div "Arhiveeri vestlus" at bounding box center [351, 39] width 43 height 7
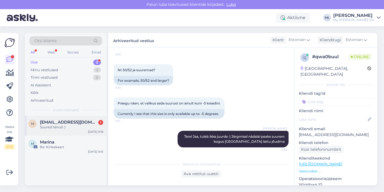
click at [64, 129] on div "Suured tänud :)" at bounding box center [71, 127] width 63 height 5
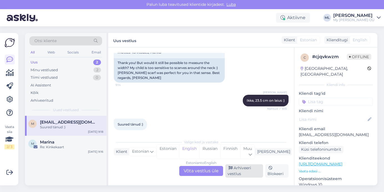
click at [240, 172] on div "Arhiveeri vestlus" at bounding box center [244, 171] width 38 height 13
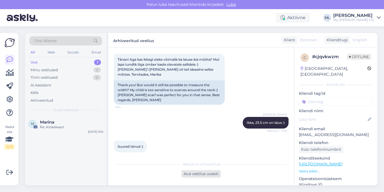
click at [212, 173] on div "Ava vestlus uuesti" at bounding box center [201, 173] width 39 height 7
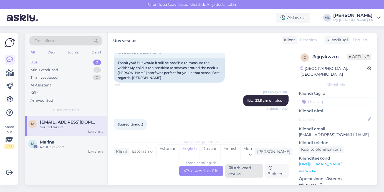
click at [240, 173] on div "Arhiveeri vestlus" at bounding box center [244, 171] width 38 height 13
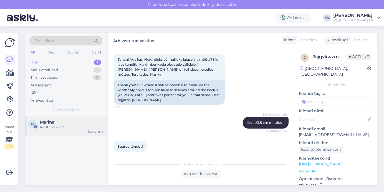
click at [68, 129] on div "Re: Kinkekaart" at bounding box center [71, 127] width 63 height 5
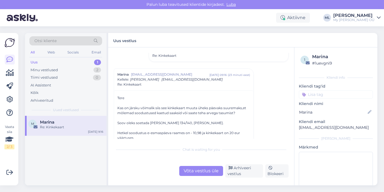
scroll to position [101, 0]
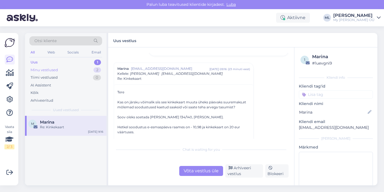
click at [71, 73] on div "Minu vestlused 2" at bounding box center [65, 70] width 73 height 8
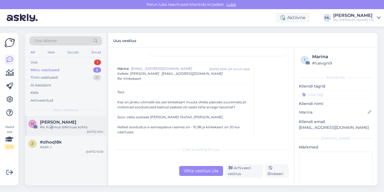
click at [51, 125] on div "Re: Küsimus tellimuse kohta" at bounding box center [71, 127] width 63 height 5
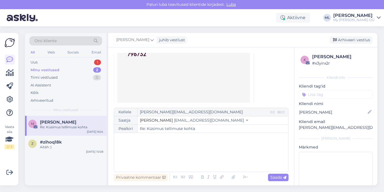
scroll to position [350, 0]
click at [190, 121] on span "[EMAIL_ADDRESS][DOMAIN_NAME]" at bounding box center [209, 120] width 70 height 5
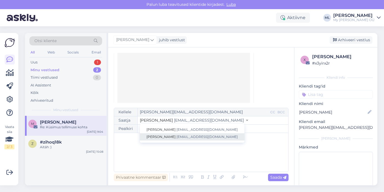
click at [177, 139] on link "[PERSON_NAME] [EMAIL_ADDRESS][DOMAIN_NAME]" at bounding box center [192, 137] width 105 height 7
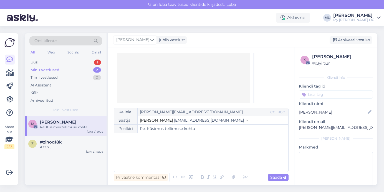
click at [152, 145] on div "﻿" at bounding box center [201, 152] width 169 height 33
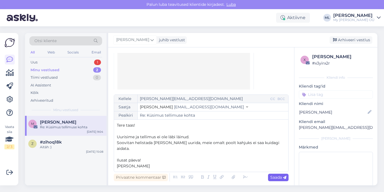
click at [274, 179] on span "Saada" at bounding box center [278, 177] width 16 height 5
type input "Re: Re: Küsimus tellimuse kohta"
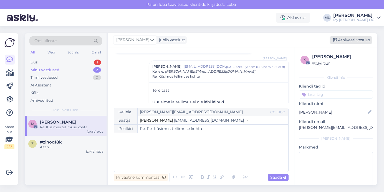
click at [345, 42] on div "Arhiveeri vestlus" at bounding box center [351, 39] width 43 height 7
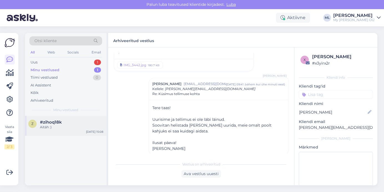
click at [67, 121] on div "#zihoq18k" at bounding box center [71, 122] width 63 height 5
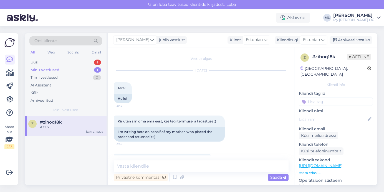
scroll to position [182, 0]
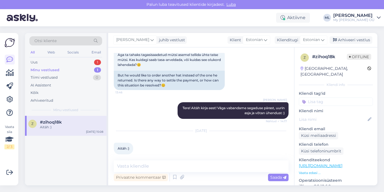
click at [53, 70] on div "Minu vestlused" at bounding box center [45, 70] width 29 height 6
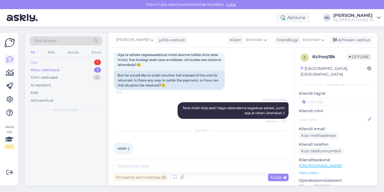
click at [40, 64] on div "Uus 1" at bounding box center [65, 63] width 73 height 8
click at [48, 124] on span "Marina" at bounding box center [47, 122] width 14 height 5
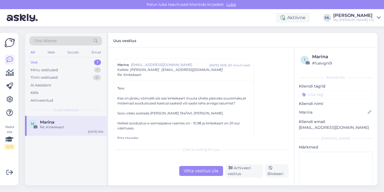
scroll to position [107, 0]
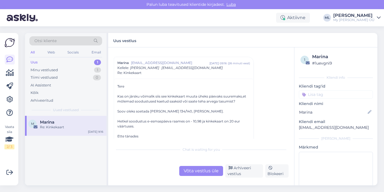
click at [197, 177] on div "Võta vestlus üle Arhiveeri vestlus Blokeeri" at bounding box center [201, 171] width 175 height 13
click at [197, 176] on div "Võta vestlus üle" at bounding box center [201, 171] width 44 height 10
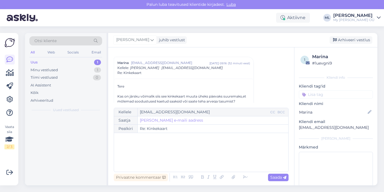
scroll to position [110, 0]
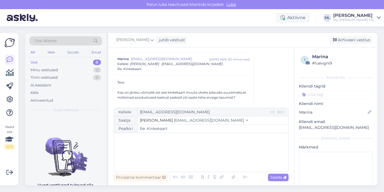
click at [191, 121] on span "[EMAIL_ADDRESS][DOMAIN_NAME]" at bounding box center [209, 120] width 70 height 5
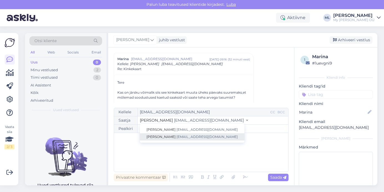
click at [177, 135] on span "[EMAIL_ADDRESS][DOMAIN_NAME]" at bounding box center [207, 137] width 61 height 4
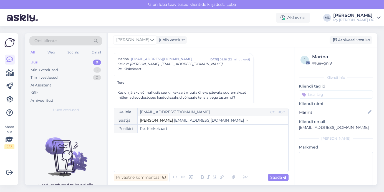
click at [115, 152] on div "Kellele [EMAIL_ADDRESS][DOMAIN_NAME] CC BCC Saatja Mari-Liis [EMAIL_ADDRESS][DO…" at bounding box center [201, 140] width 175 height 64
click at [179, 160] on p "Tervitades" at bounding box center [201, 162] width 169 height 6
click at [178, 153] on p "﻿" at bounding box center [201, 156] width 169 height 6
click at [175, 149] on p "Uurisin asja ja kahjuks ei saa." at bounding box center [201, 151] width 169 height 6
click at [145, 163] on p "Tervitades" at bounding box center [201, 162] width 169 height 6
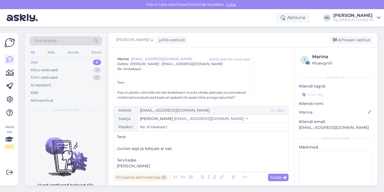
click at [185, 149] on p "Uurisin asja ja kahjuks ei saa" at bounding box center [201, 149] width 169 height 6
click at [278, 175] on span "Saada" at bounding box center [278, 177] width 16 height 5
type input "Re: Kinkekaart"
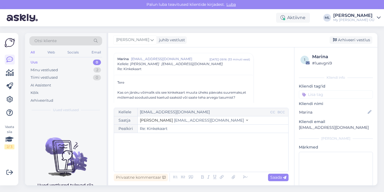
scroll to position [355, 0]
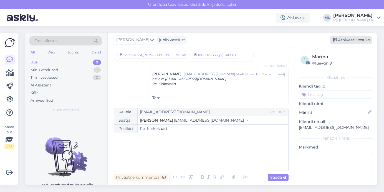
click at [347, 41] on div "Arhiveeri vestlus" at bounding box center [351, 39] width 43 height 7
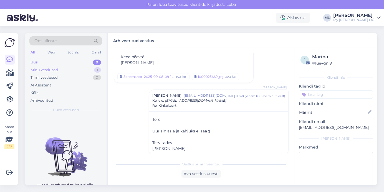
click at [60, 68] on div "Minu vestlused 1" at bounding box center [65, 70] width 73 height 8
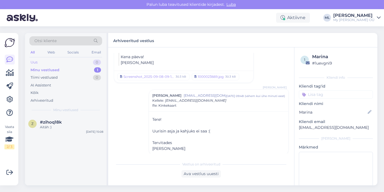
click at [52, 65] on div "Uus 0" at bounding box center [65, 63] width 73 height 8
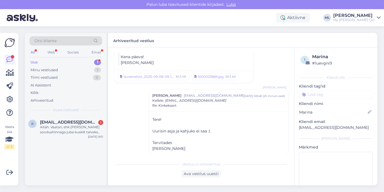
scroll to position [377, 0]
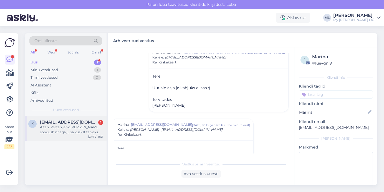
click at [48, 130] on div "Aitäh. Vaatan, ehk [PERSON_NAME] soodushinnaga juba kuskilt talveks midagi." at bounding box center [71, 130] width 63 height 10
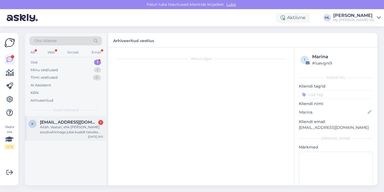
scroll to position [151, 0]
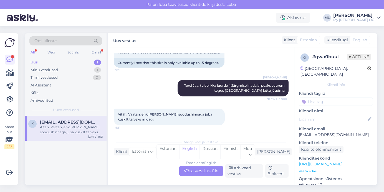
click at [83, 62] on div "Uus 1" at bounding box center [65, 63] width 73 height 8
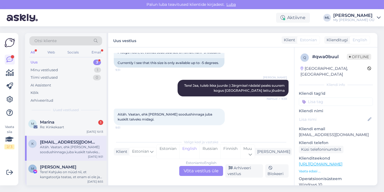
click at [57, 170] on div "Tere! Kahjuks on nüüd nii, et kangatootja teatas, et enam ei ole ja [PERSON_NAM…" at bounding box center [71, 175] width 63 height 10
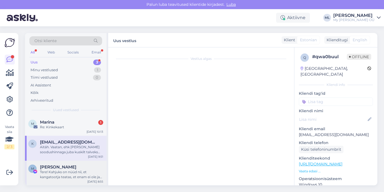
scroll to position [34, 0]
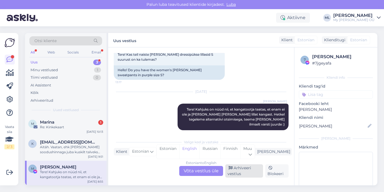
click at [253, 171] on div "Arhiveeri vestlus" at bounding box center [244, 171] width 38 height 13
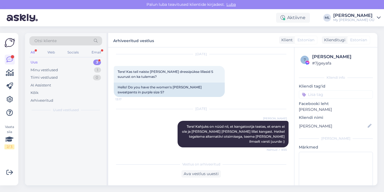
scroll to position [11, 0]
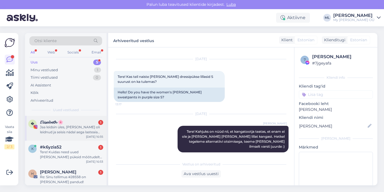
click at [78, 123] on div "𝓔𝓵𝓲𝓼𝓪𝓫𝓮𝓽𝓱 🌸 1" at bounding box center [71, 122] width 63 height 5
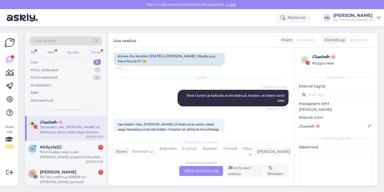
click at [197, 171] on div "Estonian to English Võta vestlus üle" at bounding box center [201, 171] width 44 height 10
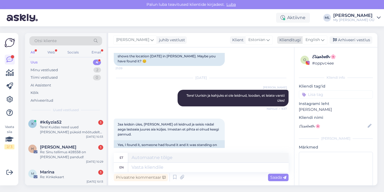
click at [316, 40] on span "English" at bounding box center [313, 40] width 14 height 6
type input "est"
click at [289, 63] on link "Estonian" at bounding box center [302, 64] width 61 height 9
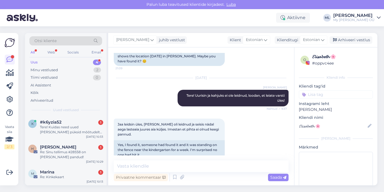
scroll to position [163, 0]
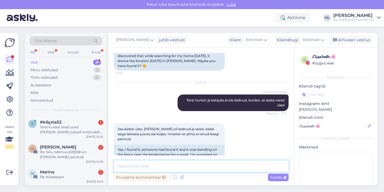
click at [140, 165] on textarea at bounding box center [201, 167] width 175 height 12
type textarea "Oi, kui tore :)"
click at [283, 179] on icon at bounding box center [284, 177] width 3 height 3
click at [337, 42] on icon at bounding box center [335, 40] width 4 height 4
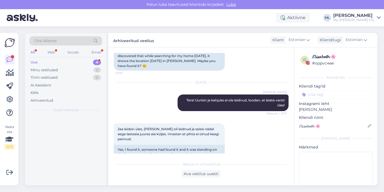
scroll to position [187, 0]
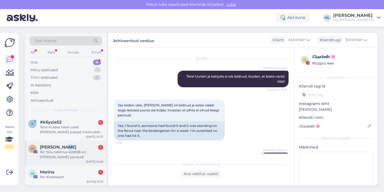
click at [61, 148] on span "[PERSON_NAME]" at bounding box center [58, 147] width 36 height 5
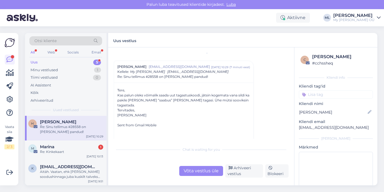
scroll to position [45, 0]
click at [50, 170] on span "[EMAIL_ADDRESS][DOMAIN_NAME]" at bounding box center [69, 167] width 58 height 5
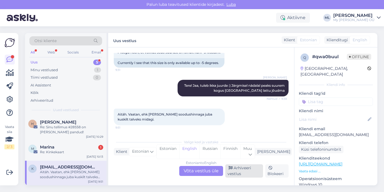
click at [249, 170] on div "Arhiveeri vestlus" at bounding box center [244, 171] width 38 height 13
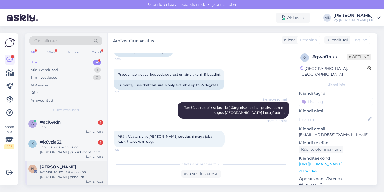
scroll to position [20, 0]
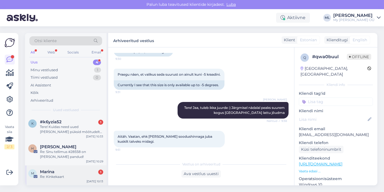
click at [59, 173] on div "Marina 1" at bounding box center [71, 172] width 63 height 5
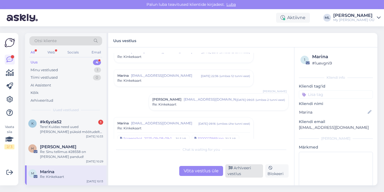
click at [241, 167] on div "Arhiveeri vestlus" at bounding box center [244, 171] width 38 height 13
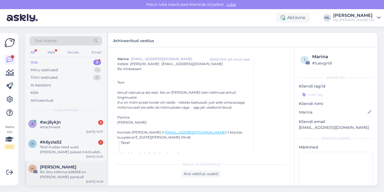
scroll to position [0, 0]
click at [58, 176] on div "Re: Sinu tellimus #28558 on [PERSON_NAME] pandud!" at bounding box center [71, 175] width 63 height 10
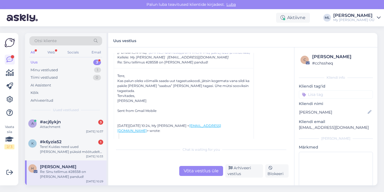
scroll to position [21, 0]
click at [187, 172] on div "Võta vestlus üle" at bounding box center [201, 171] width 44 height 10
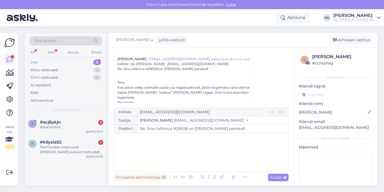
click at [194, 122] on button "Stella [EMAIL_ADDRESS][DOMAIN_NAME]" at bounding box center [194, 121] width 108 height 6
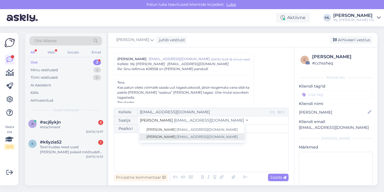
click at [177, 139] on span "[EMAIL_ADDRESS][DOMAIN_NAME]" at bounding box center [207, 137] width 61 height 4
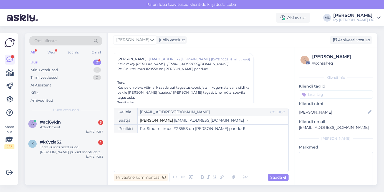
click at [150, 149] on div "﻿" at bounding box center [201, 152] width 169 height 33
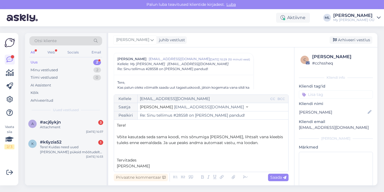
click at [265, 143] on p "Võite kasutada seda sama koodi, mis sõnumiga [PERSON_NAME], lihtsalt vana kleeb…" at bounding box center [201, 140] width 169 height 12
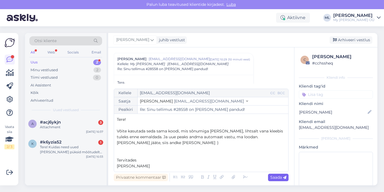
click at [270, 178] on div "Saada" at bounding box center [278, 177] width 21 height 7
type input "Re: Re: Sinu tellimus #28558 on [PERSON_NAME] pandud!"
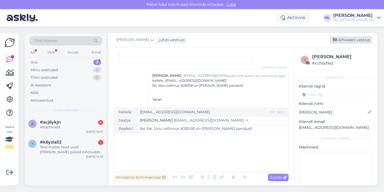
click at [353, 40] on div "Arhiveeri vestlus" at bounding box center [351, 39] width 43 height 7
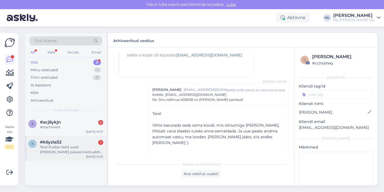
click at [75, 143] on div "#k6yzia52 1" at bounding box center [71, 142] width 63 height 5
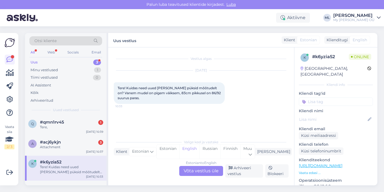
click at [198, 166] on div "Estonian to English Võta vestlus üle Arhiveeri vestlus Blokeeri" at bounding box center [201, 171] width 175 height 13
click at [198, 172] on div "Estonian to English Võta vestlus üle" at bounding box center [201, 171] width 44 height 10
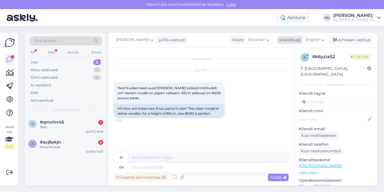
click at [321, 39] on div "English" at bounding box center [315, 40] width 25 height 9
type input "est"
click at [291, 70] on ul "Estonian" at bounding box center [302, 64] width 61 height 13
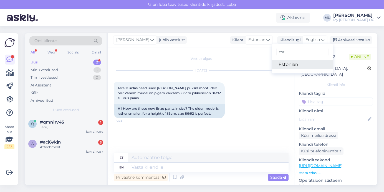
click at [289, 66] on link "Estonian" at bounding box center [302, 64] width 61 height 9
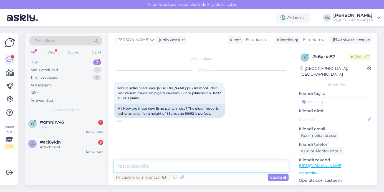
click at [132, 171] on textarea at bounding box center [201, 167] width 175 height 12
click at [156, 165] on textarea at bounding box center [201, 167] width 175 height 12
type textarea "t"
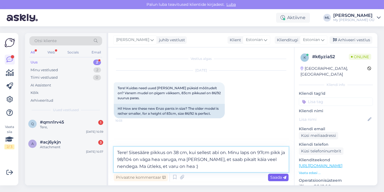
type textarea "Tere! Sisesääre pikkus on 38 cm, kui sellest abi on. Minu laps on 97cm pikk ja …"
click at [280, 175] on div "Saada" at bounding box center [278, 177] width 21 height 7
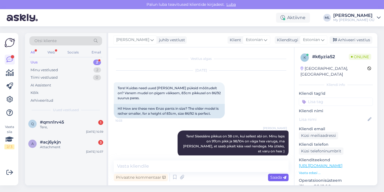
scroll to position [3, 0]
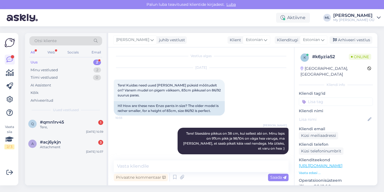
click at [346, 45] on div "[PERSON_NAME] juhib vestlust Klient [DEMOGRAPHIC_DATA] Klienditugi Estonian est…" at bounding box center [242, 40] width 269 height 14
click at [156, 167] on textarea at bounding box center [201, 167] width 175 height 12
type textarea "T"
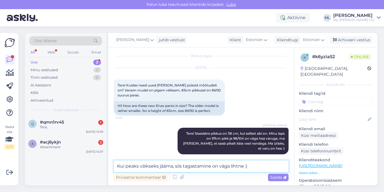
type textarea "Kui peaks väikseks jääma, siis tagastamine on väga lihtne :)"
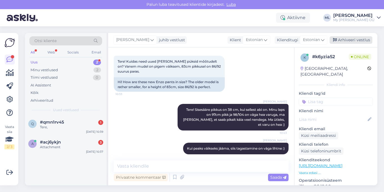
click at [359, 41] on div "Arhiveeri vestlus" at bounding box center [351, 39] width 43 height 7
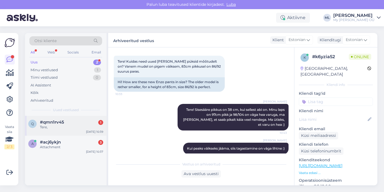
click at [44, 134] on div "q #qmn1rv45 1 Tere, [DATE] 10:39" at bounding box center [66, 126] width 82 height 20
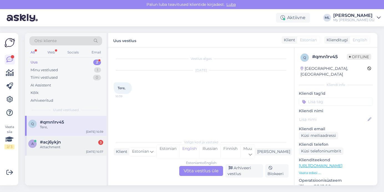
click at [46, 144] on span "#acj6ykjn" at bounding box center [50, 142] width 21 height 5
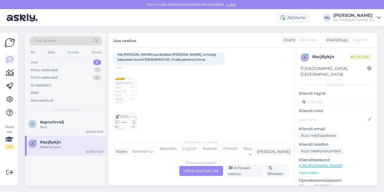
scroll to position [67, 0]
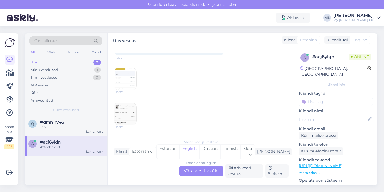
click at [120, 113] on img at bounding box center [125, 114] width 22 height 22
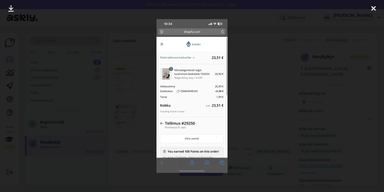
click at [373, 6] on icon at bounding box center [373, 8] width 4 height 7
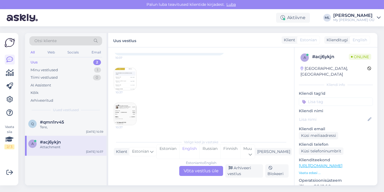
click at [119, 86] on img at bounding box center [125, 79] width 22 height 22
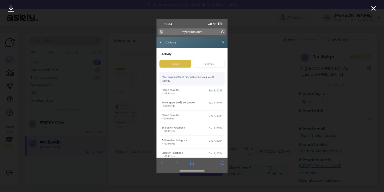
click at [256, 46] on div at bounding box center [192, 96] width 384 height 192
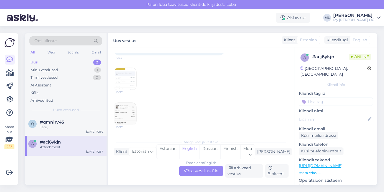
click at [209, 169] on div "Estonian to English Võta vestlus üle" at bounding box center [201, 171] width 44 height 10
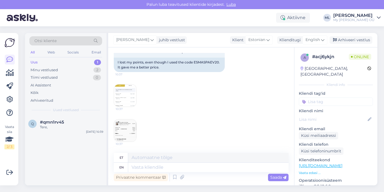
click at [131, 124] on img at bounding box center [125, 131] width 22 height 22
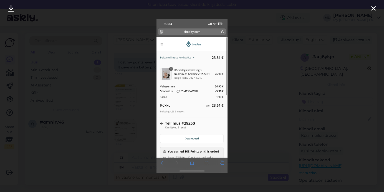
click at [97, 115] on div at bounding box center [192, 96] width 384 height 192
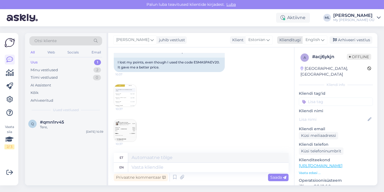
click at [319, 39] on span "English" at bounding box center [313, 40] width 14 height 6
click at [292, 64] on link "Estonian" at bounding box center [302, 64] width 61 height 9
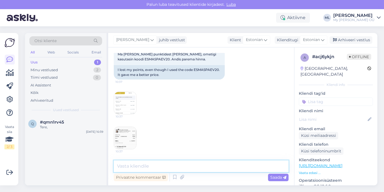
click at [137, 167] on textarea at bounding box center [201, 167] width 175 height 12
paste textarea "fb3efb62ee5e"
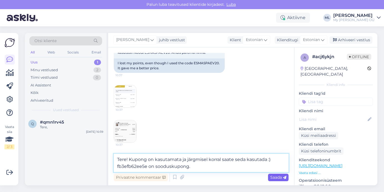
type textarea "Tere! Kupong on kasutamata ja järgmisel korral saate seda kasutada :) fb3efb62e…"
click at [284, 181] on div "Saada" at bounding box center [278, 177] width 21 height 7
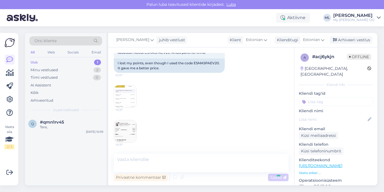
scroll to position [96, 0]
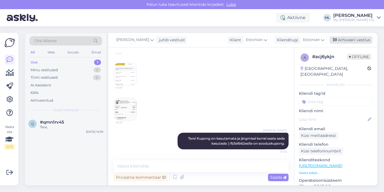
click at [336, 39] on icon at bounding box center [335, 40] width 4 height 4
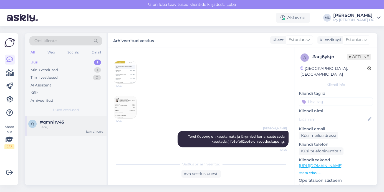
click at [45, 119] on div "q #qmn1rv45 Tere, [DATE] 10:39" at bounding box center [66, 126] width 82 height 20
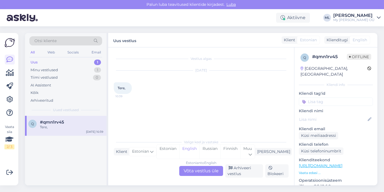
click at [198, 172] on div "Estonian to English Võta vestlus üle" at bounding box center [201, 171] width 44 height 10
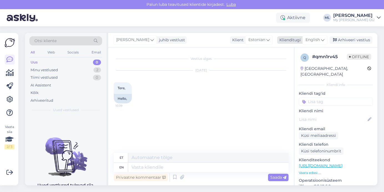
click at [314, 39] on span "English" at bounding box center [313, 40] width 14 height 6
click at [298, 61] on link "Estonian" at bounding box center [302, 64] width 61 height 9
click at [131, 165] on textarea at bounding box center [201, 167] width 175 height 12
type textarea "Tere! Kuidas saan aidata? :)"
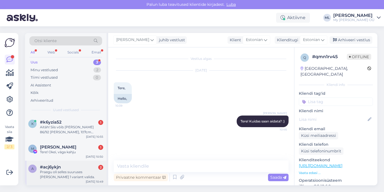
click at [54, 180] on div "Praegu oli selles suuruses [PERSON_NAME] 1 variant valida." at bounding box center [71, 175] width 63 height 10
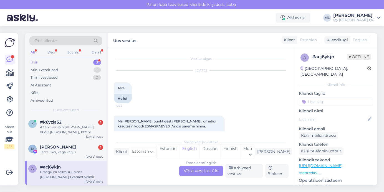
scroll to position [173, 0]
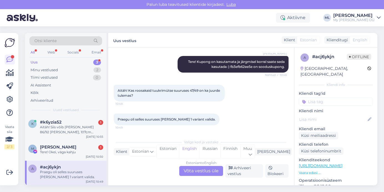
click at [190, 169] on div "Estonian to English Võta vestlus üle" at bounding box center [201, 171] width 44 height 10
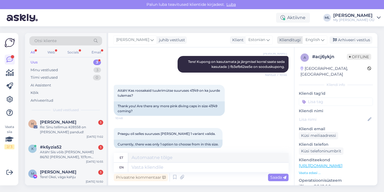
click at [319, 40] on span "English" at bounding box center [313, 40] width 14 height 6
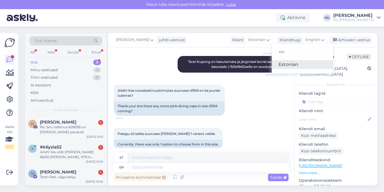
click at [289, 67] on link "Estonian" at bounding box center [302, 64] width 61 height 9
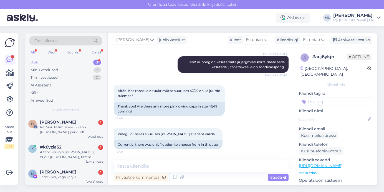
scroll to position [173, 0]
click at [135, 167] on textarea at bounding box center [201, 167] width 175 height 12
type textarea "T"
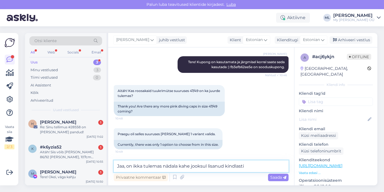
click at [178, 166] on textarea "Jaa, on ikka tulemas nädala kahe jooksul lisanud kindlasti" at bounding box center [201, 167] width 175 height 12
click at [226, 168] on textarea "Jaa, on ikka tulemas nädala-kahe jooksul lisanud kindlasti" at bounding box center [201, 167] width 175 height 12
click at [251, 167] on textarea "Jaa, on ikka tulemas nädala-kahe jooksul lisandub kindlasti" at bounding box center [201, 167] width 175 height 12
type textarea "Jaa, on ikka tulemas nädala-kahe jooksul lisandub kindlasti :)"
click at [282, 180] on div "Saada" at bounding box center [278, 177] width 21 height 7
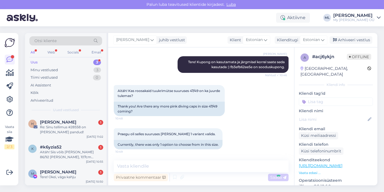
scroll to position [197, 0]
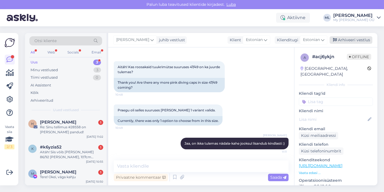
click at [352, 40] on div "Arhiveeri vestlus" at bounding box center [351, 39] width 43 height 7
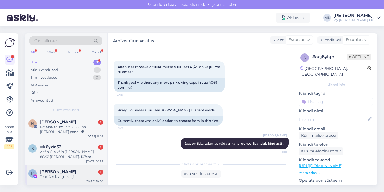
scroll to position [0, 0]
click at [52, 176] on div "Tere! Okei, väga kahju" at bounding box center [71, 177] width 63 height 5
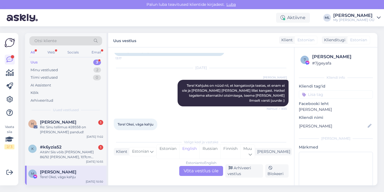
click at [194, 171] on div "Estonian to English Võta vestlus üle" at bounding box center [201, 171] width 44 height 10
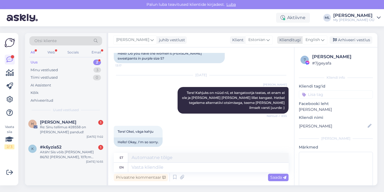
click at [314, 36] on div "English" at bounding box center [315, 40] width 25 height 9
click at [293, 64] on link "Estonian" at bounding box center [302, 64] width 61 height 9
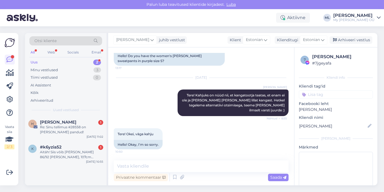
scroll to position [43, 0]
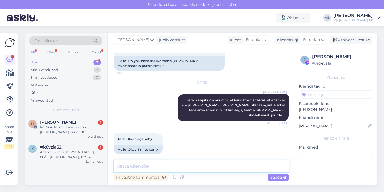
click at [140, 169] on textarea at bounding box center [201, 167] width 175 height 12
type textarea "On [DEMOGRAPHIC_DATA], me ise ka õnnetud, oleks kangatootja varem seda öelnud"
type textarea "O"
click at [215, 165] on textarea "On jah, me ise ka ei oodanud seda" at bounding box center [201, 167] width 175 height 12
type textarea "On jah, me ise ka ei oodanud seda 😩"
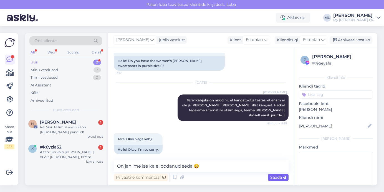
click at [279, 177] on span "Saada" at bounding box center [278, 177] width 16 height 5
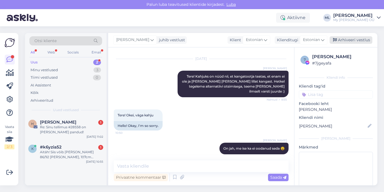
click at [343, 38] on div "Arhiveeri vestlus" at bounding box center [351, 39] width 43 height 7
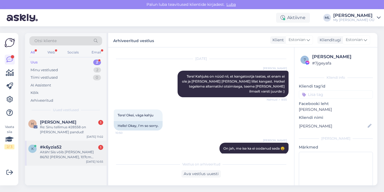
click at [71, 153] on div "Aitäh! Siis võib [PERSON_NAME] 86/92 [PERSON_NAME], 107cm [PERSON_NAME] lapsele…" at bounding box center [71, 155] width 63 height 10
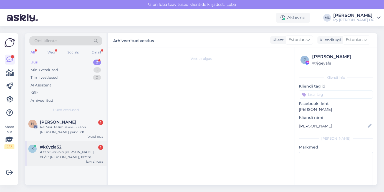
scroll to position [80, 0]
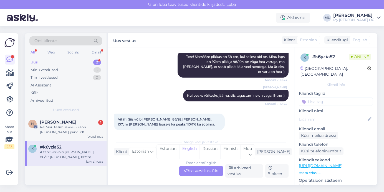
click at [195, 173] on div "Estonian to English Võta vestlus üle" at bounding box center [201, 171] width 44 height 10
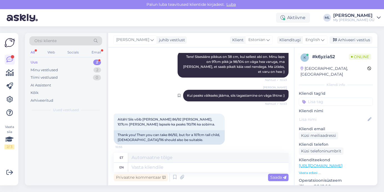
scroll to position [77, 0]
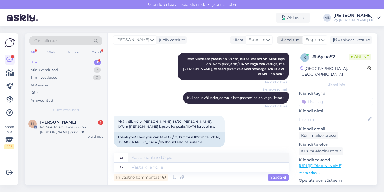
click at [320, 40] on span "English" at bounding box center [313, 40] width 14 height 6
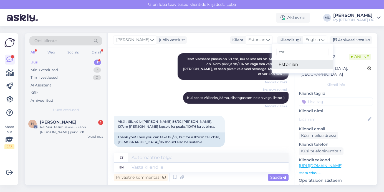
click at [284, 66] on link "Estonian" at bounding box center [302, 64] width 61 height 9
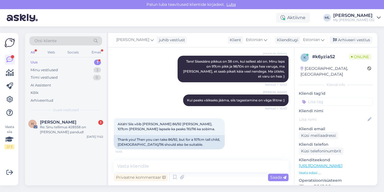
scroll to position [70, 0]
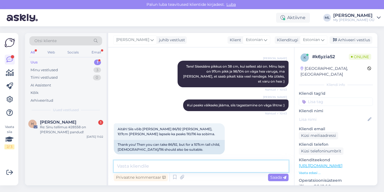
click at [144, 171] on textarea at bounding box center [201, 167] width 175 height 12
type textarea "[PERSON_NAME], ma usun [PERSON_NAME], saab pikalt kanda :)"
click at [276, 179] on span "Saada" at bounding box center [278, 177] width 16 height 5
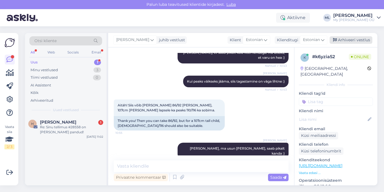
click at [351, 40] on div "Arhiveeri vestlus" at bounding box center [351, 39] width 43 height 7
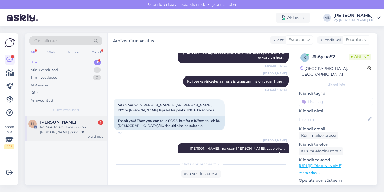
click at [77, 127] on div "Re: Sinu tellimus #28558 on [PERSON_NAME] pandud!" at bounding box center [71, 130] width 63 height 10
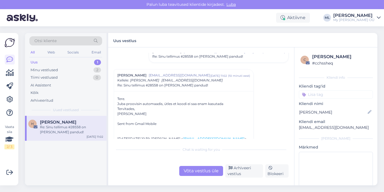
scroll to position [47, 0]
